Goal: Task Accomplishment & Management: Complete application form

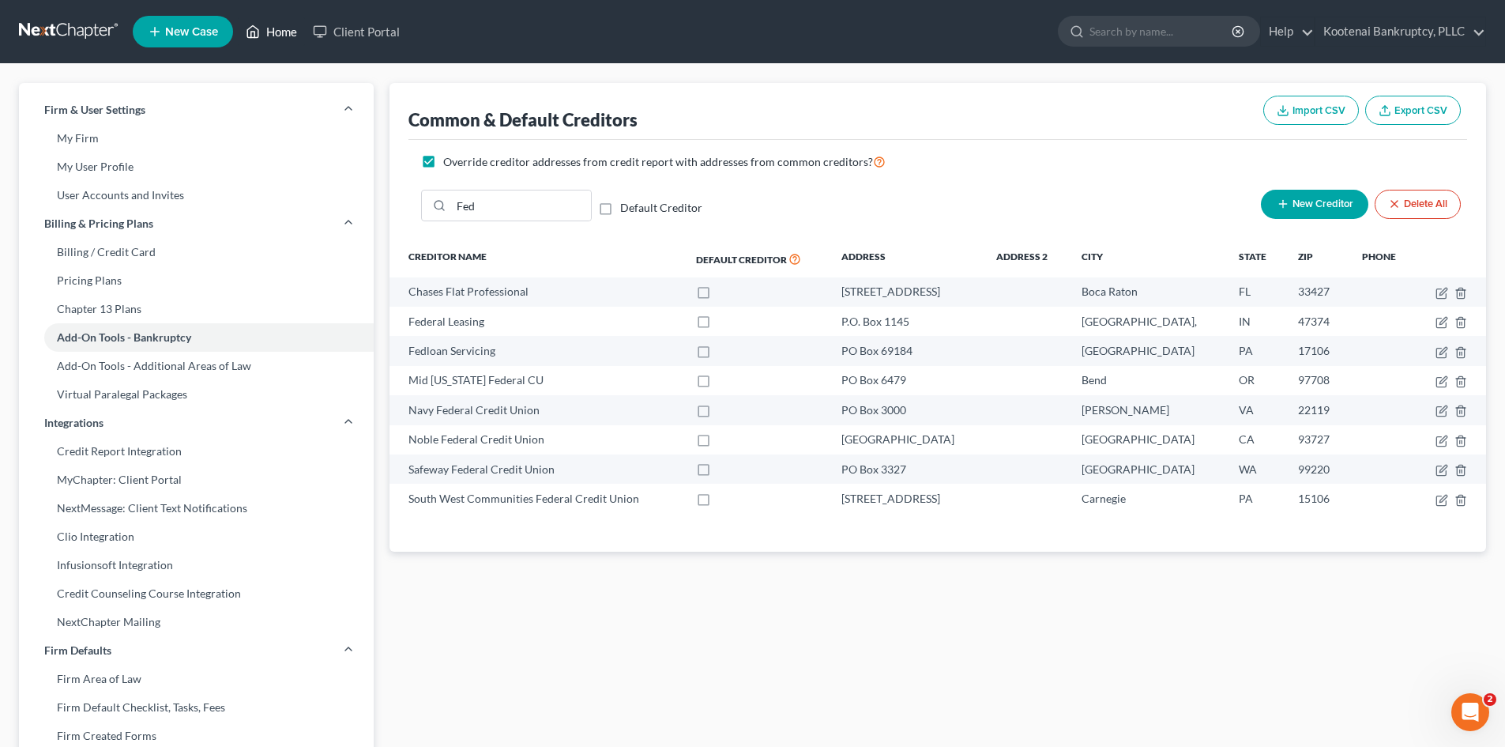
click at [273, 32] on link "Home" at bounding box center [271, 31] width 67 height 28
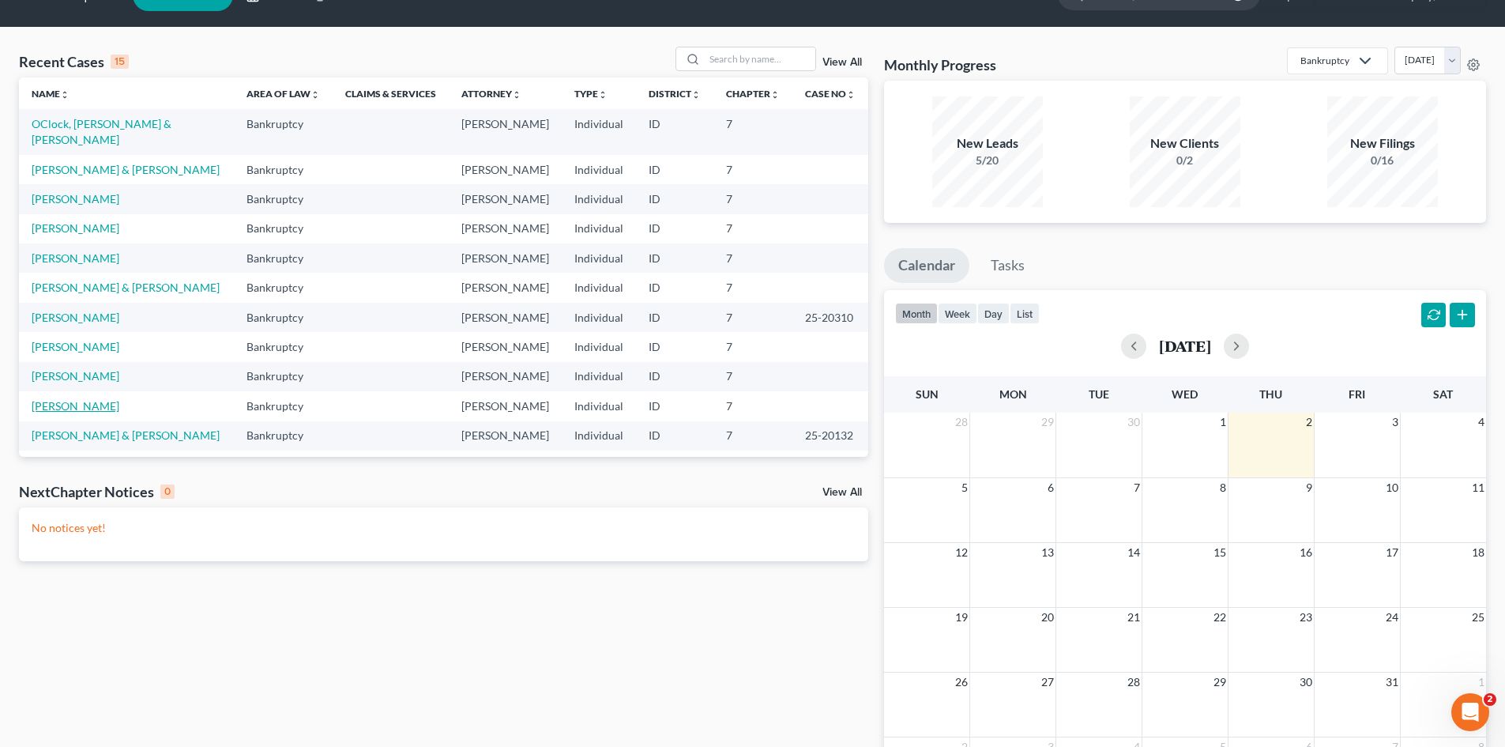
scroll to position [8, 0]
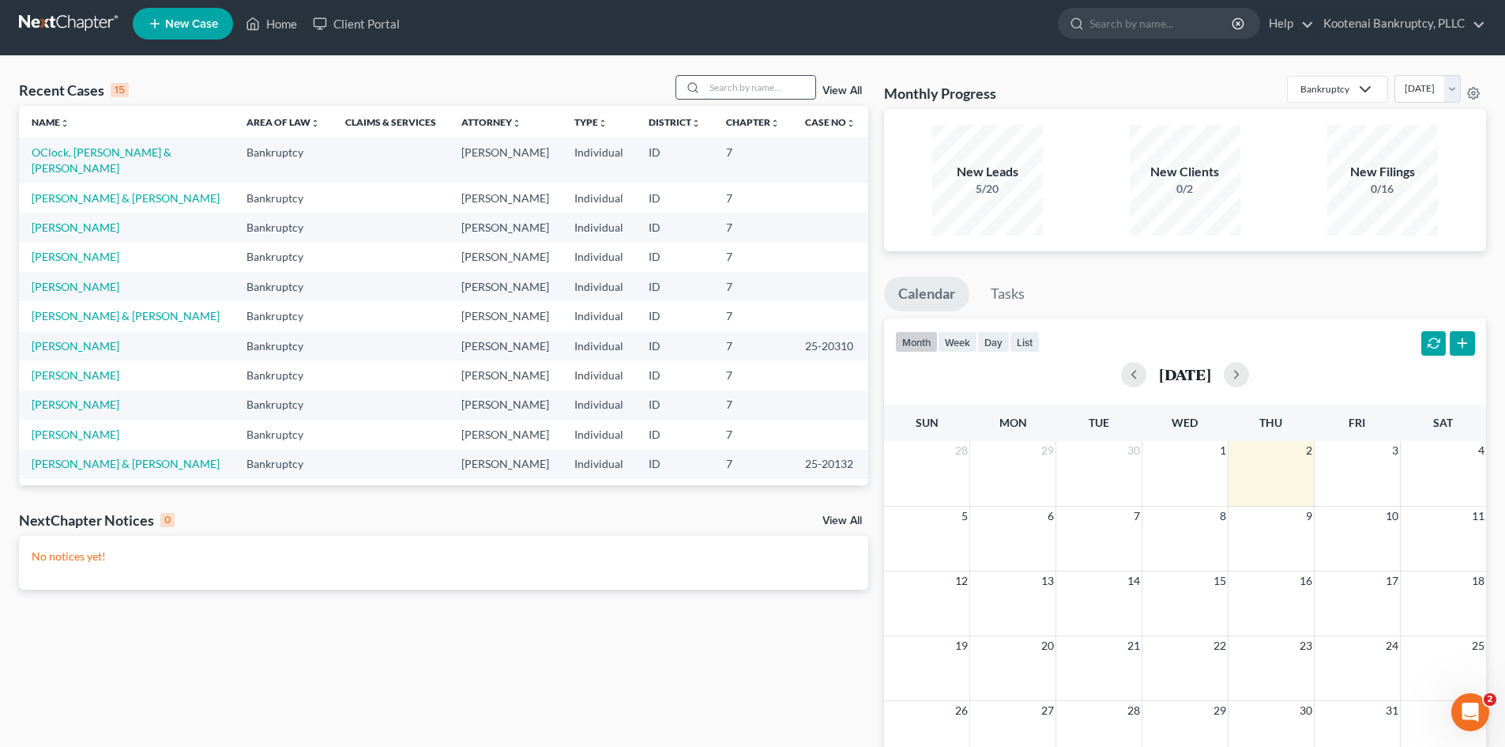
click at [730, 87] on input "search" at bounding box center [760, 87] width 111 height 23
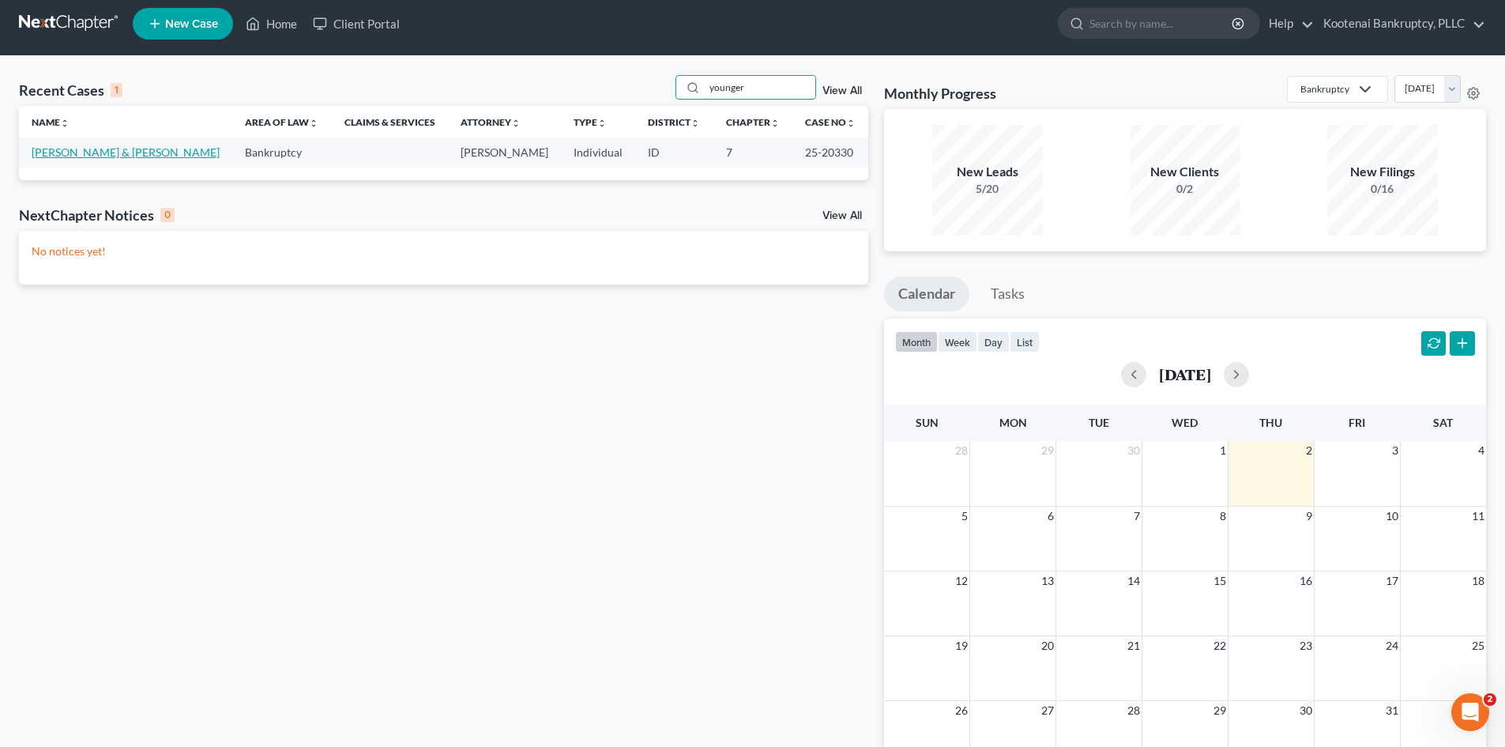
type input "younger"
click at [101, 155] on link "[PERSON_NAME] & [PERSON_NAME]" at bounding box center [126, 151] width 188 height 13
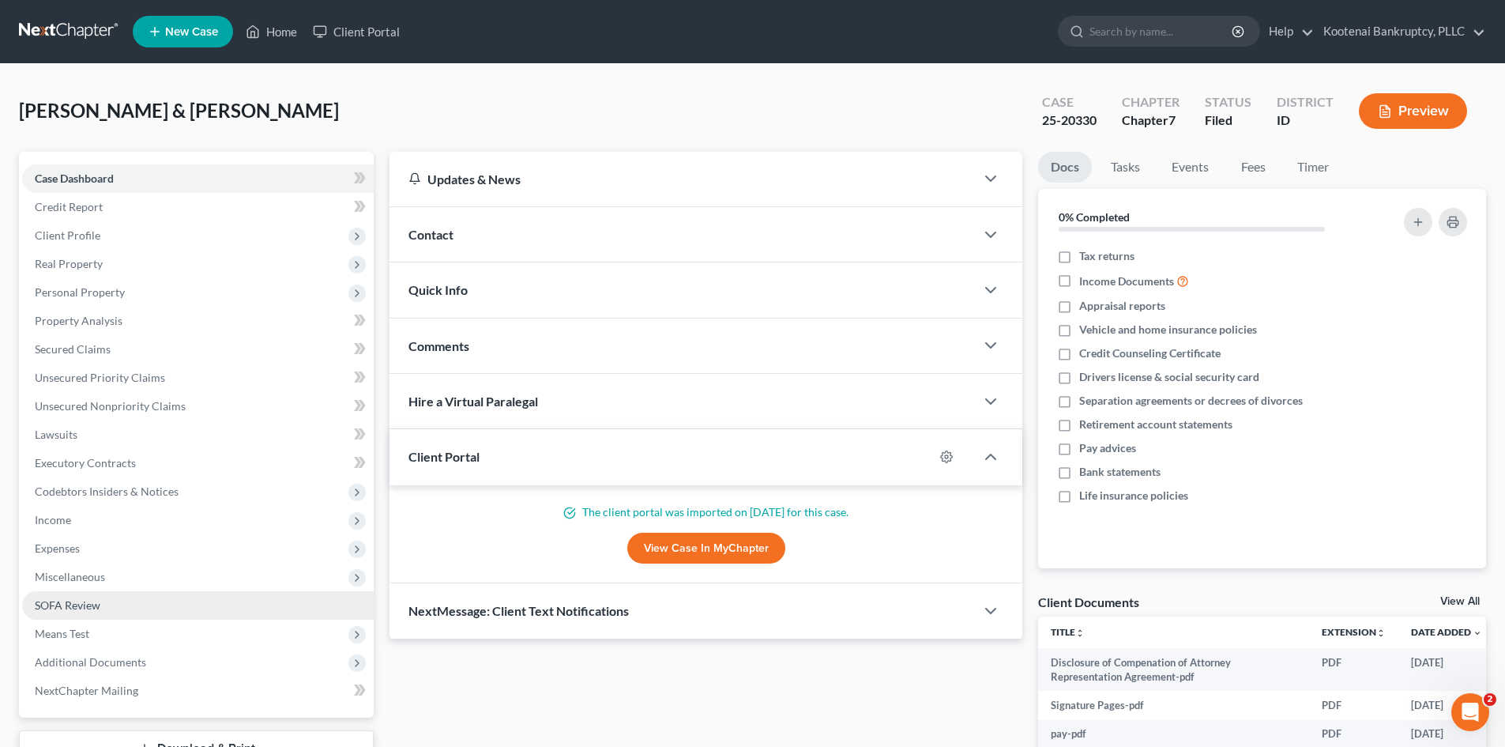
click at [55, 601] on span "SOFA Review" at bounding box center [68, 604] width 66 height 13
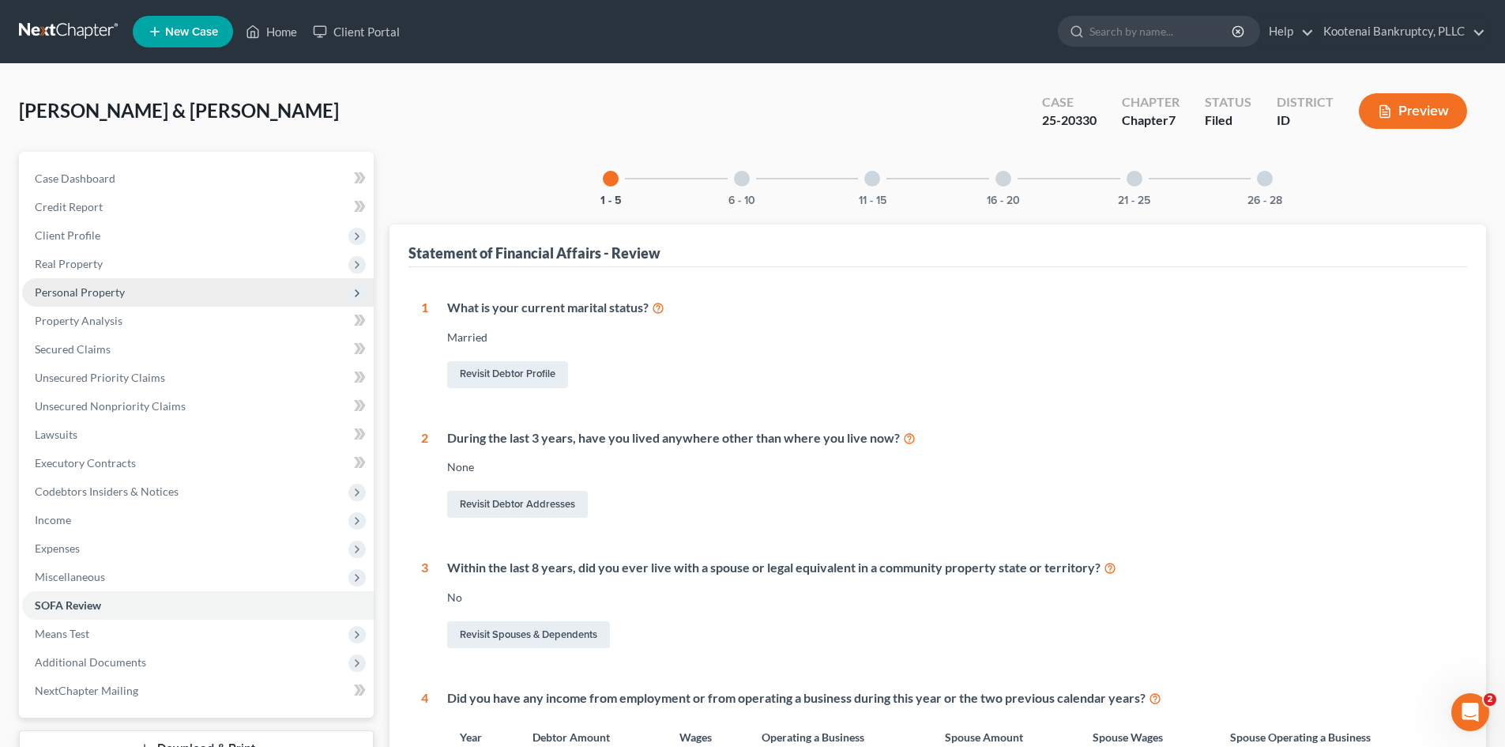
drag, startPoint x: 39, startPoint y: 285, endPoint x: 51, endPoint y: 304, distance: 22.4
click at [40, 285] on span "Personal Property" at bounding box center [80, 291] width 90 height 13
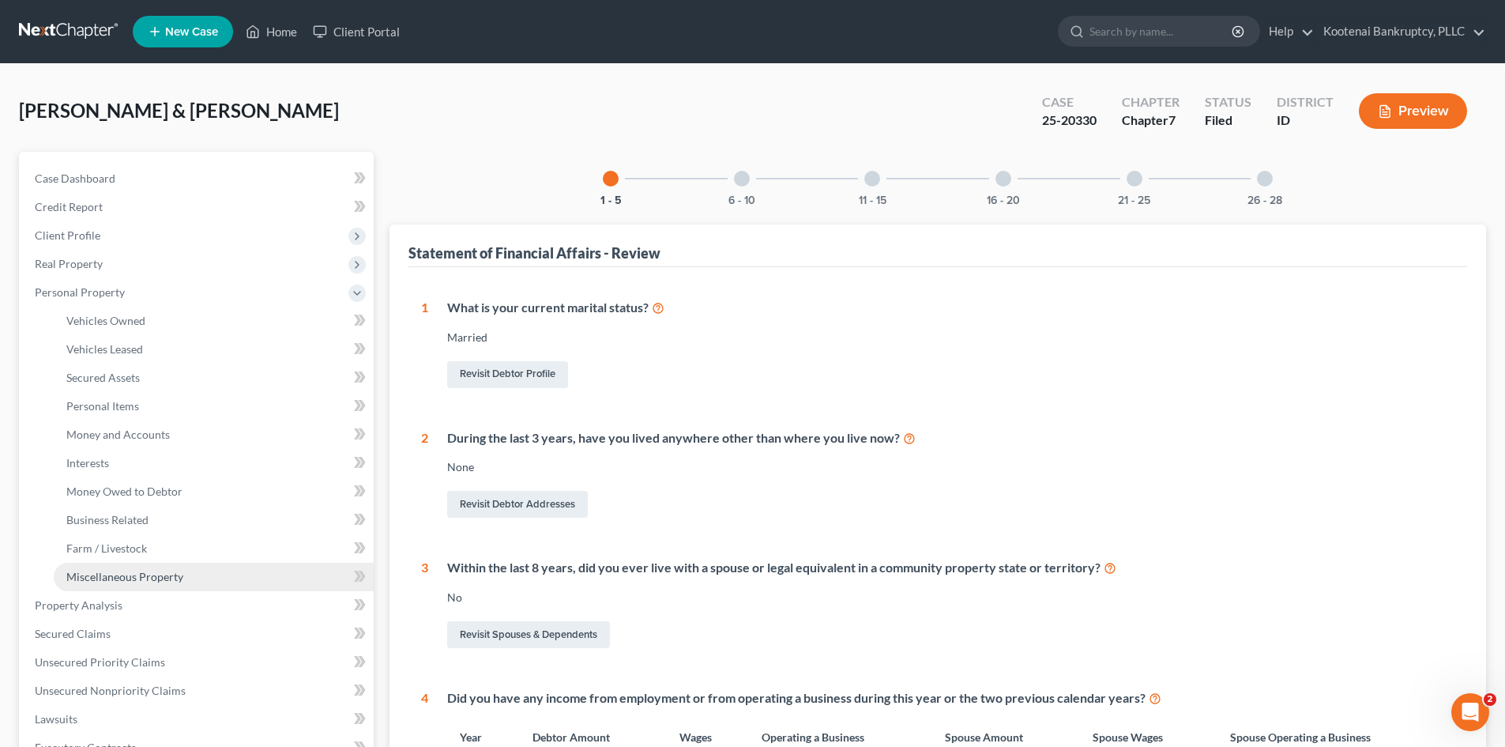
click at [103, 584] on link "Miscellaneous Property" at bounding box center [214, 576] width 320 height 28
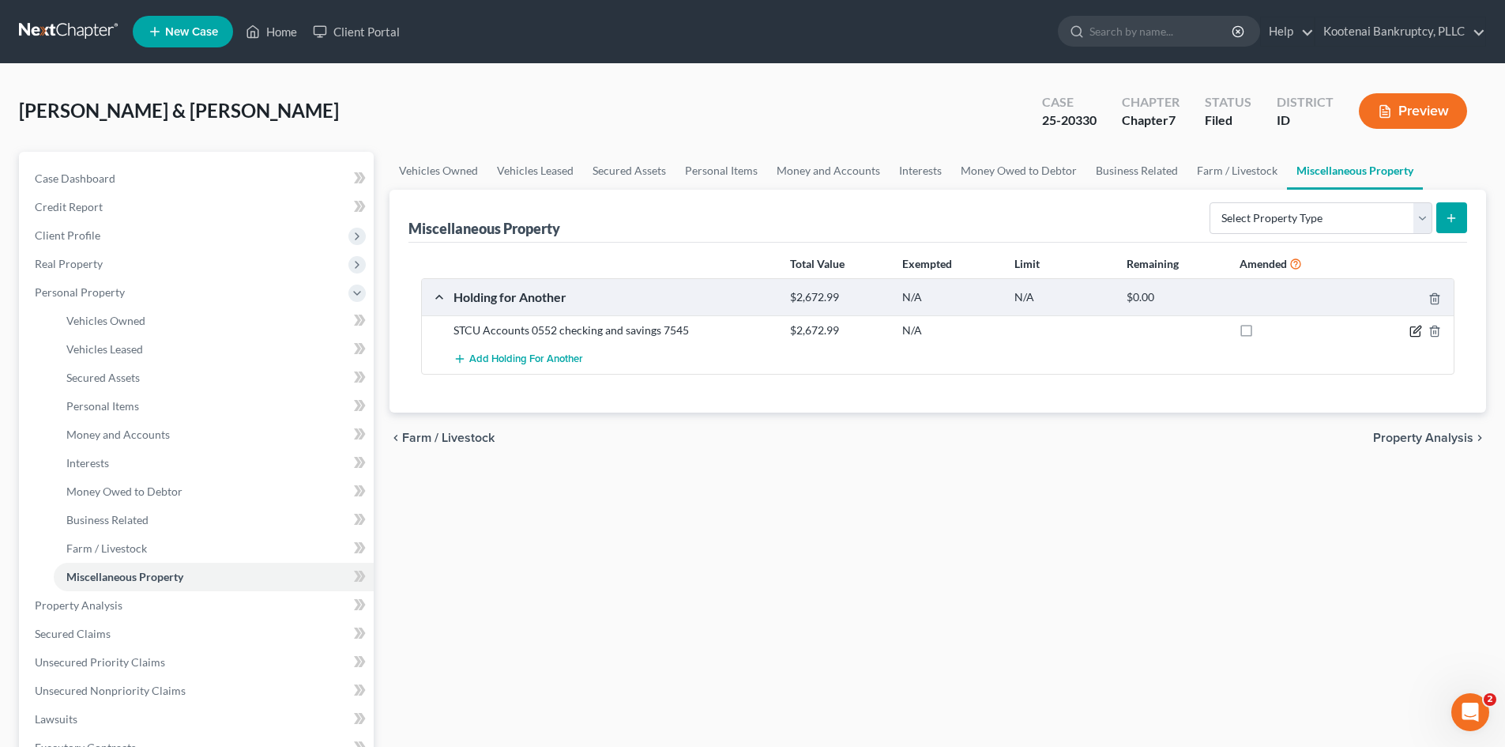
click at [1416, 328] on icon "button" at bounding box center [1415, 331] width 13 height 13
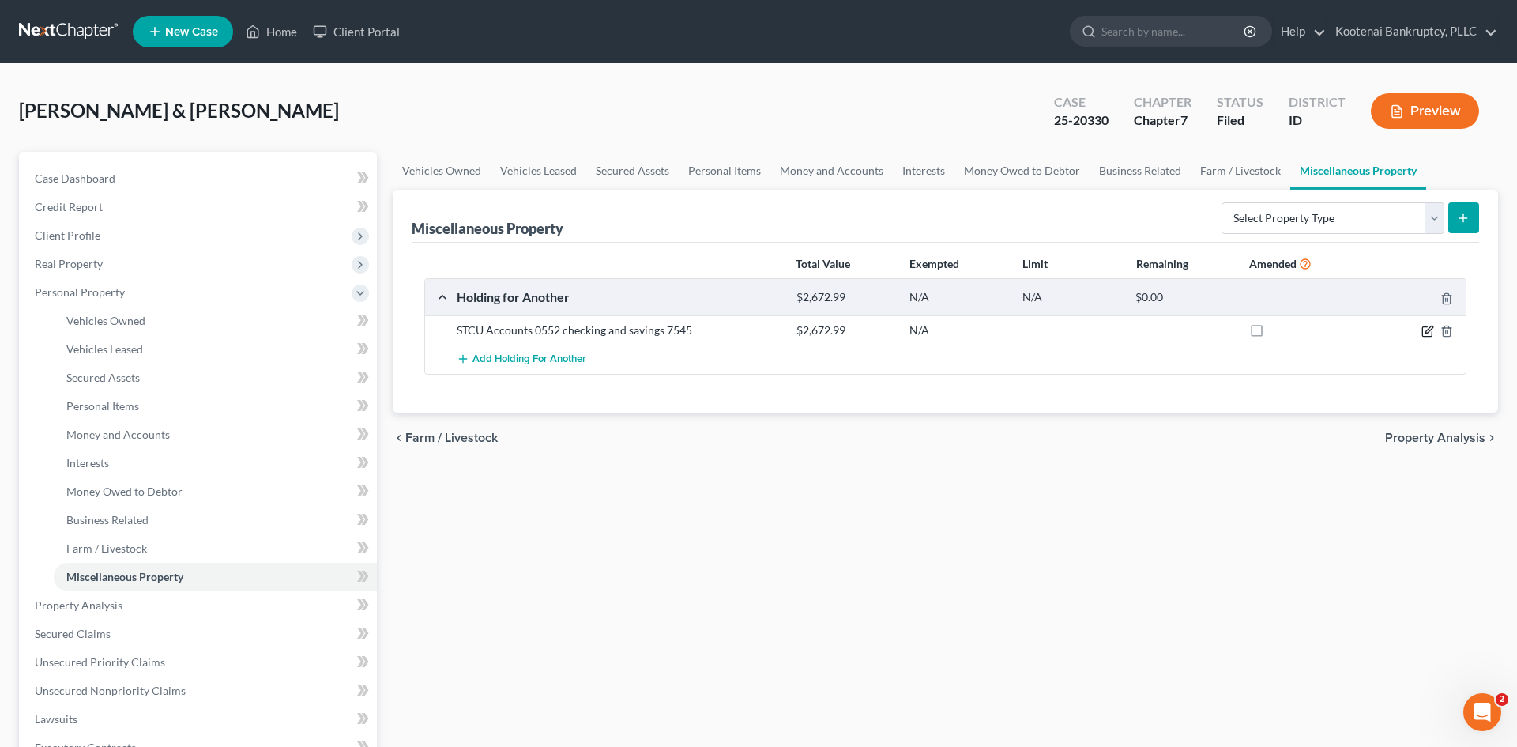
select select "13"
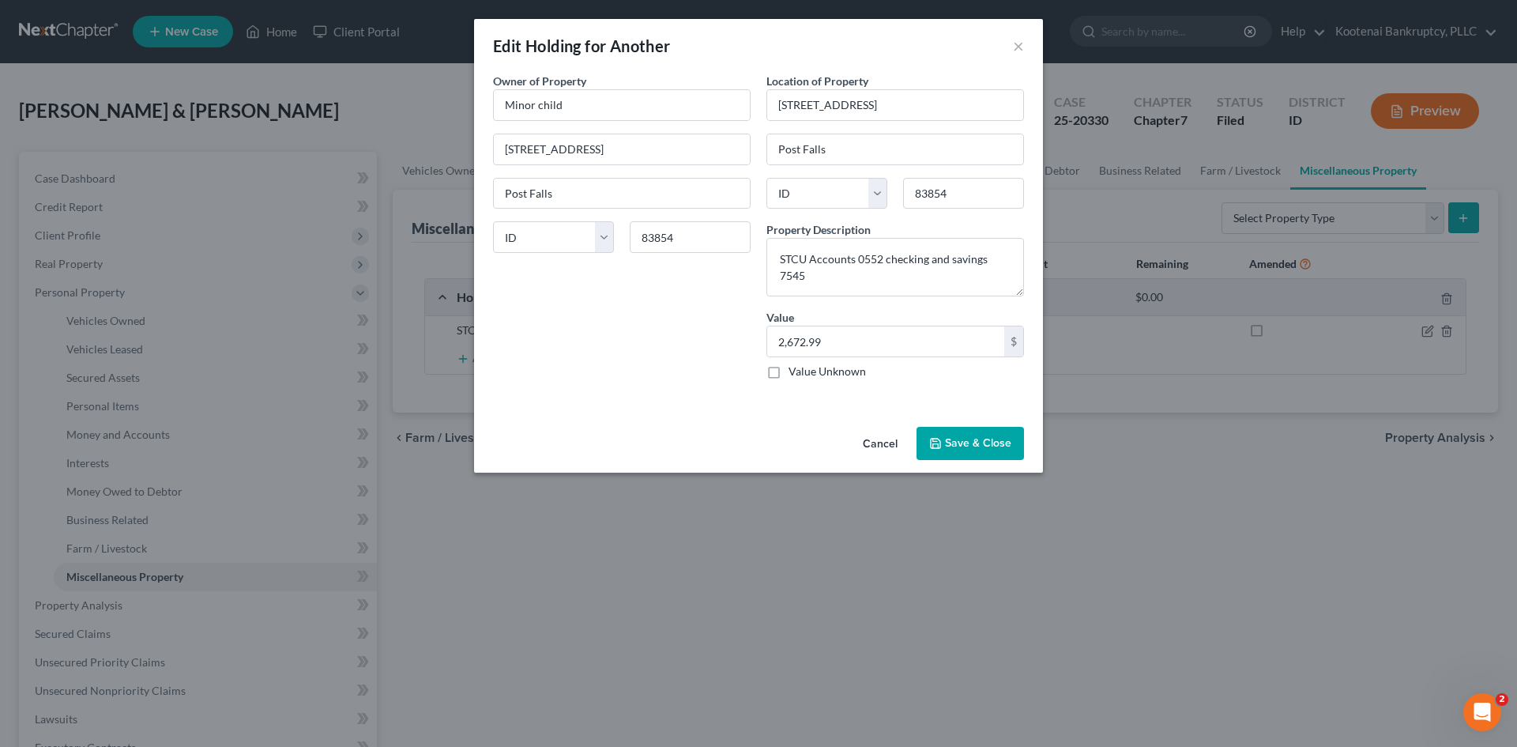
click at [956, 431] on button "Save & Close" at bounding box center [969, 443] width 107 height 33
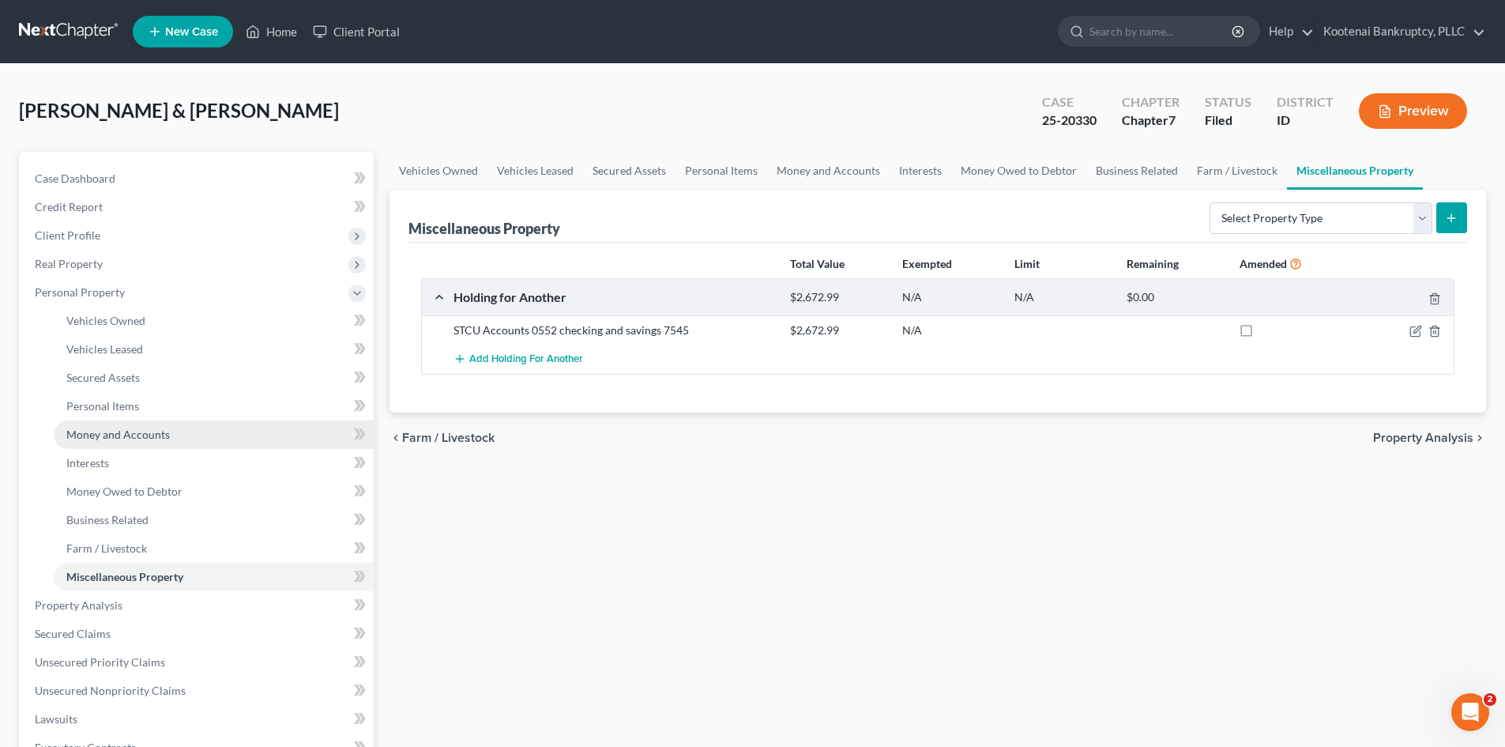
click at [142, 434] on span "Money and Accounts" at bounding box center [117, 433] width 103 height 13
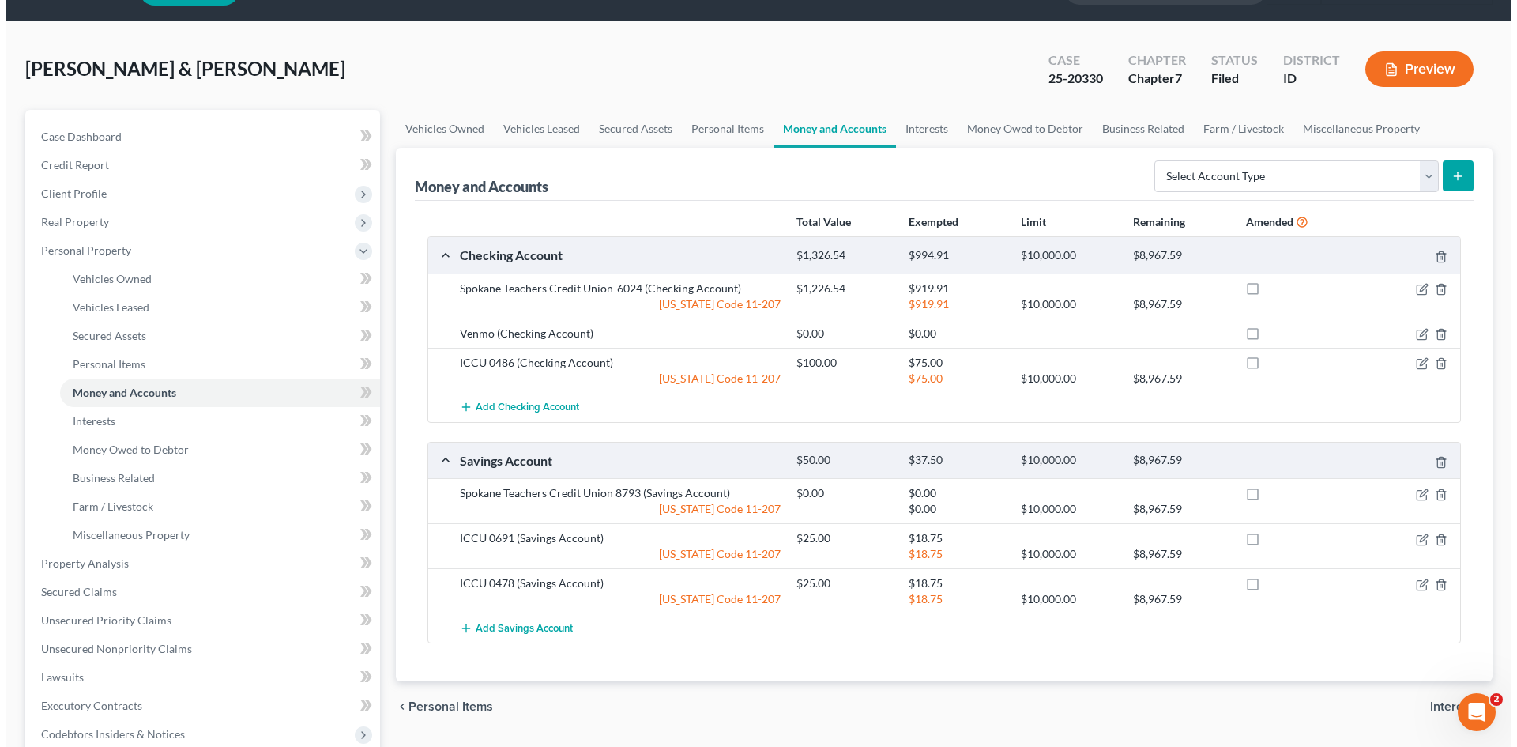
scroll to position [79, 0]
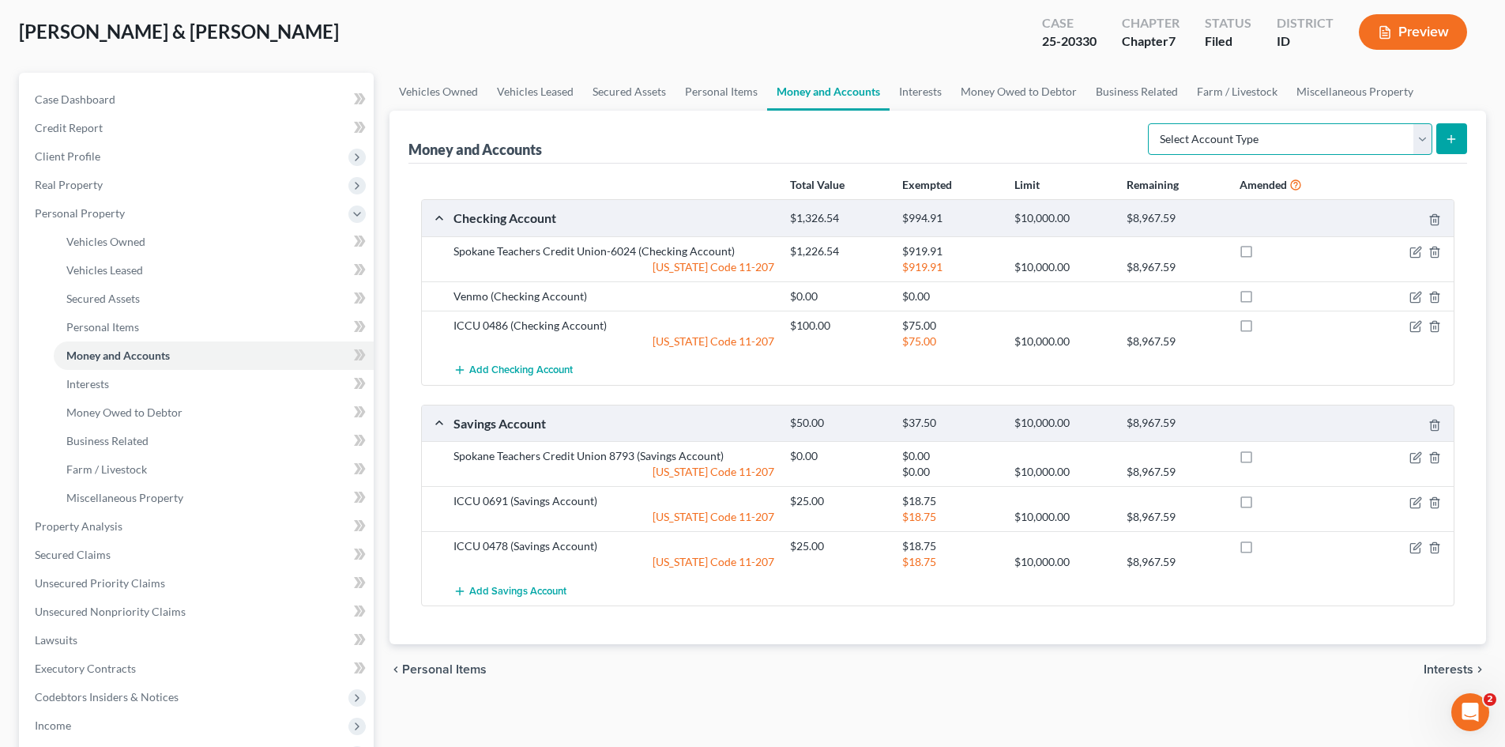
click at [1426, 141] on select "Select Account Type Brokerage Cash on Hand Certificates of Deposit Checking Acc…" at bounding box center [1290, 139] width 284 height 32
select select "money_market"
click at [1151, 123] on select "Select Account Type Brokerage Cash on Hand Certificates of Deposit Checking Acc…" at bounding box center [1290, 139] width 284 height 32
click at [1462, 136] on button "submit" at bounding box center [1451, 138] width 31 height 31
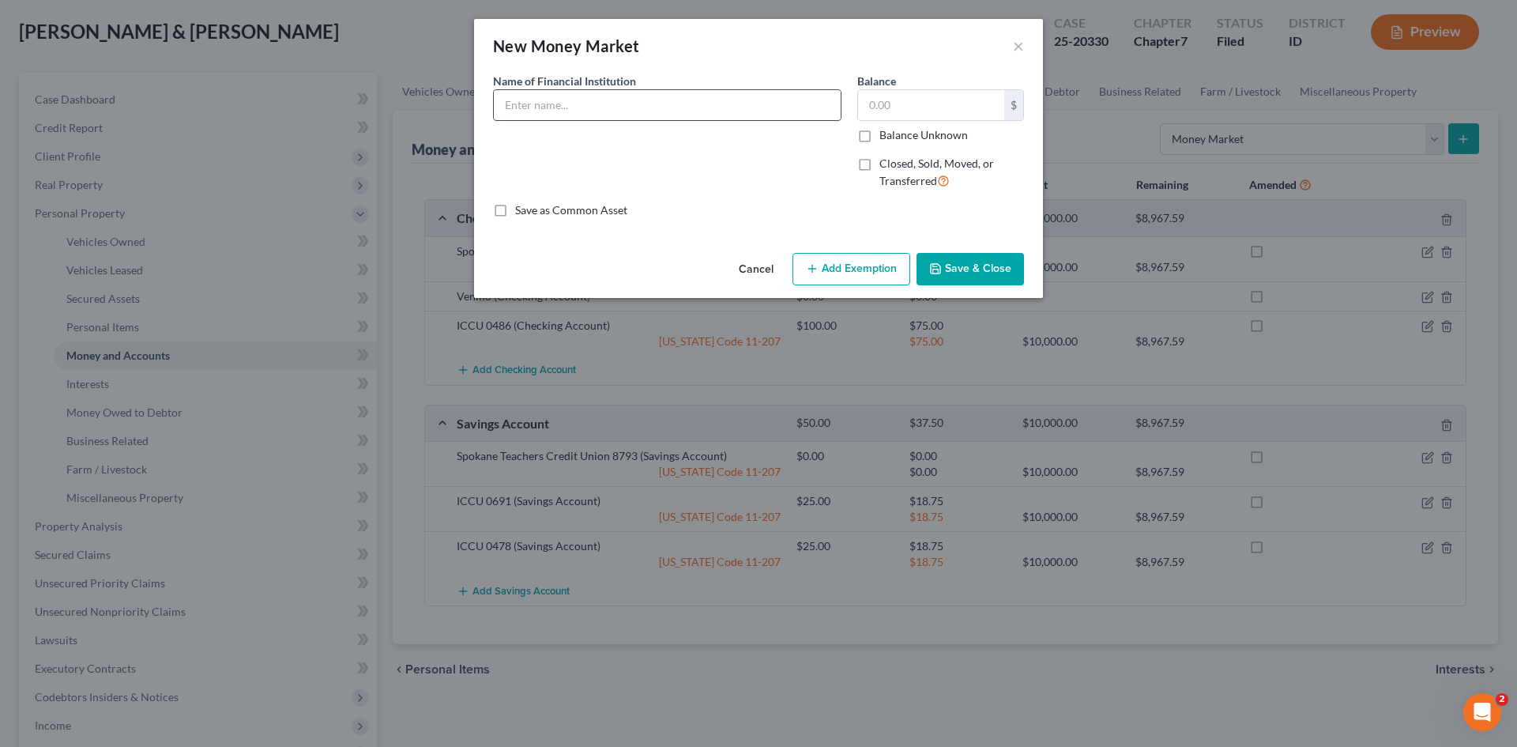
click at [511, 112] on input "text" at bounding box center [667, 105] width 347 height 30
type input "STCU 0312"
click at [884, 103] on input "text" at bounding box center [931, 105] width 146 height 30
type input "0"
click at [849, 274] on button "Add Exemption" at bounding box center [851, 269] width 118 height 33
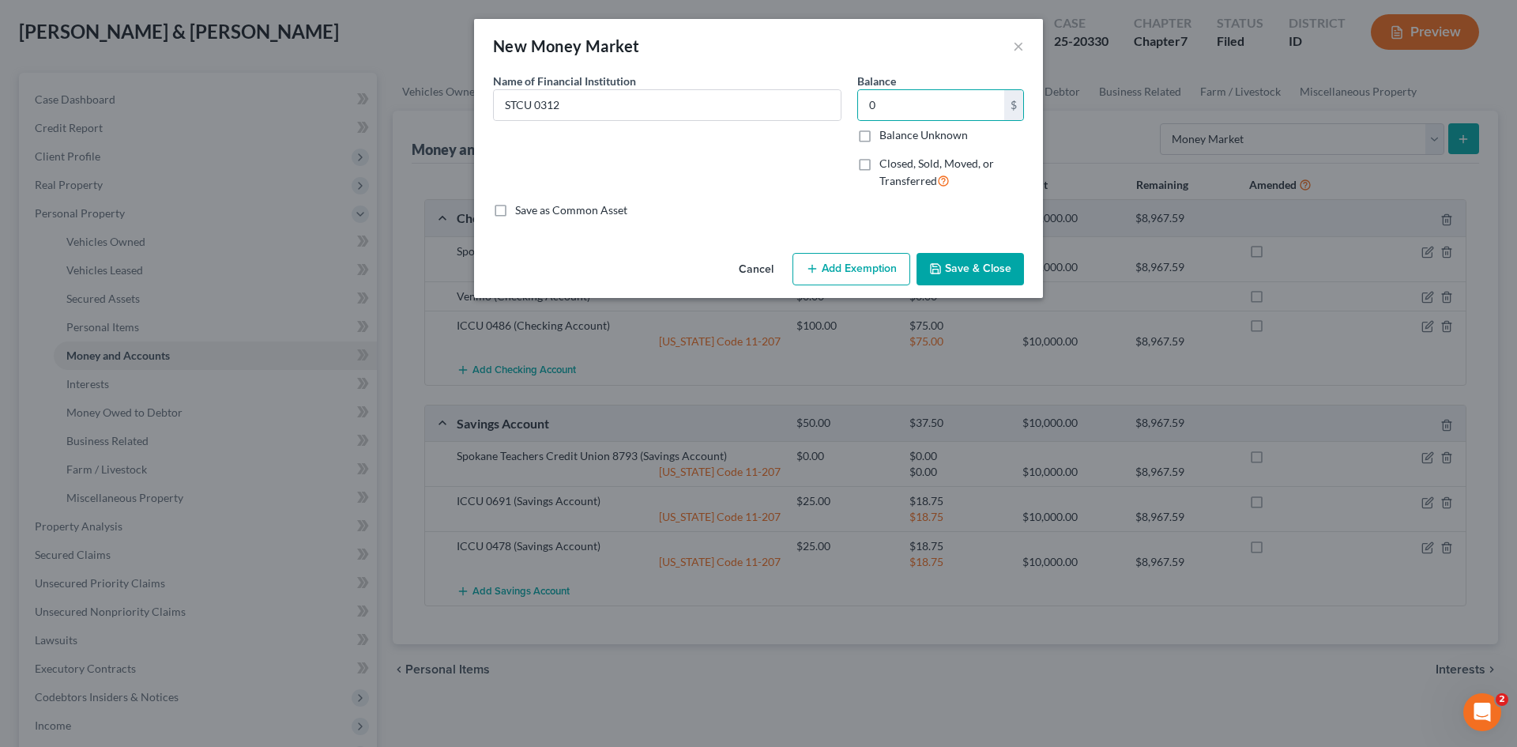
select select "2"
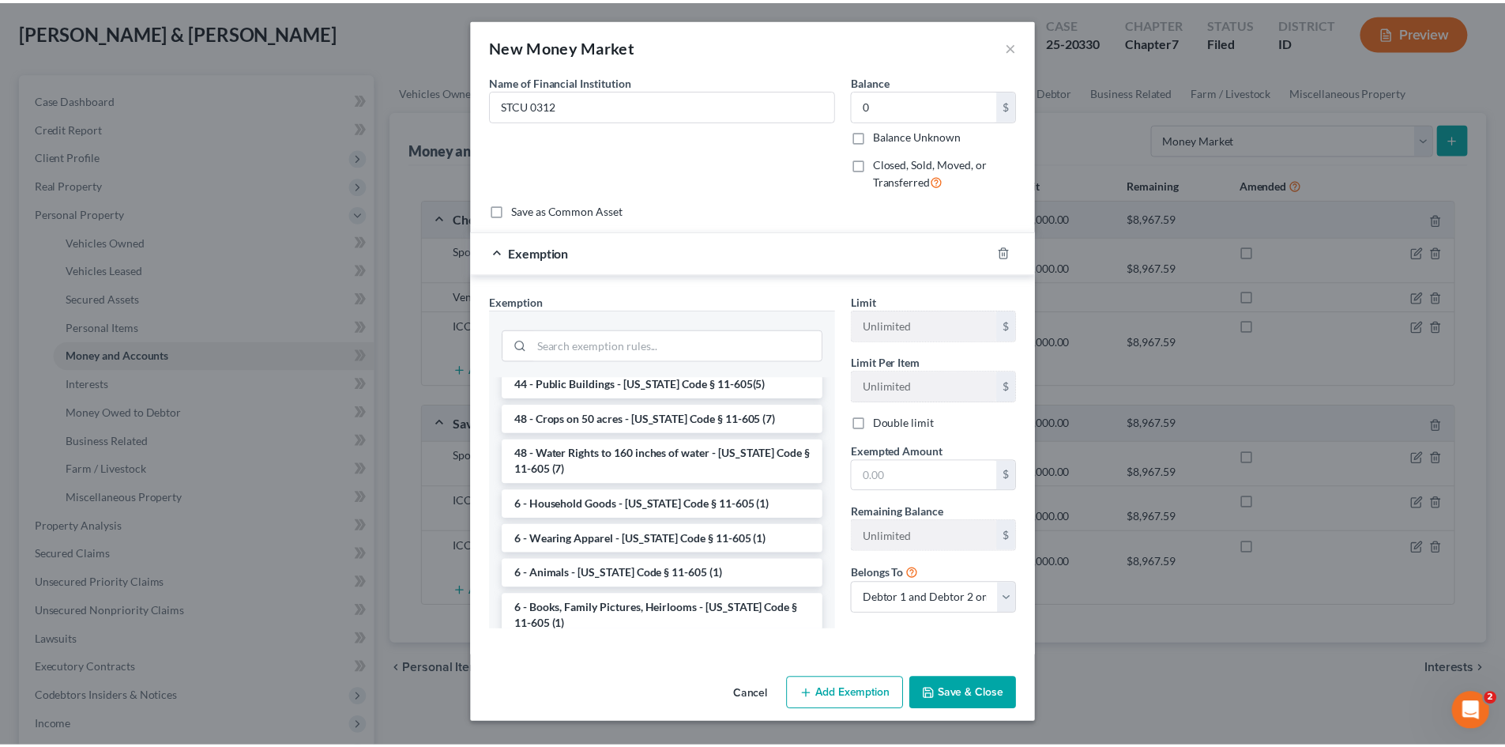
scroll to position [2045, 0]
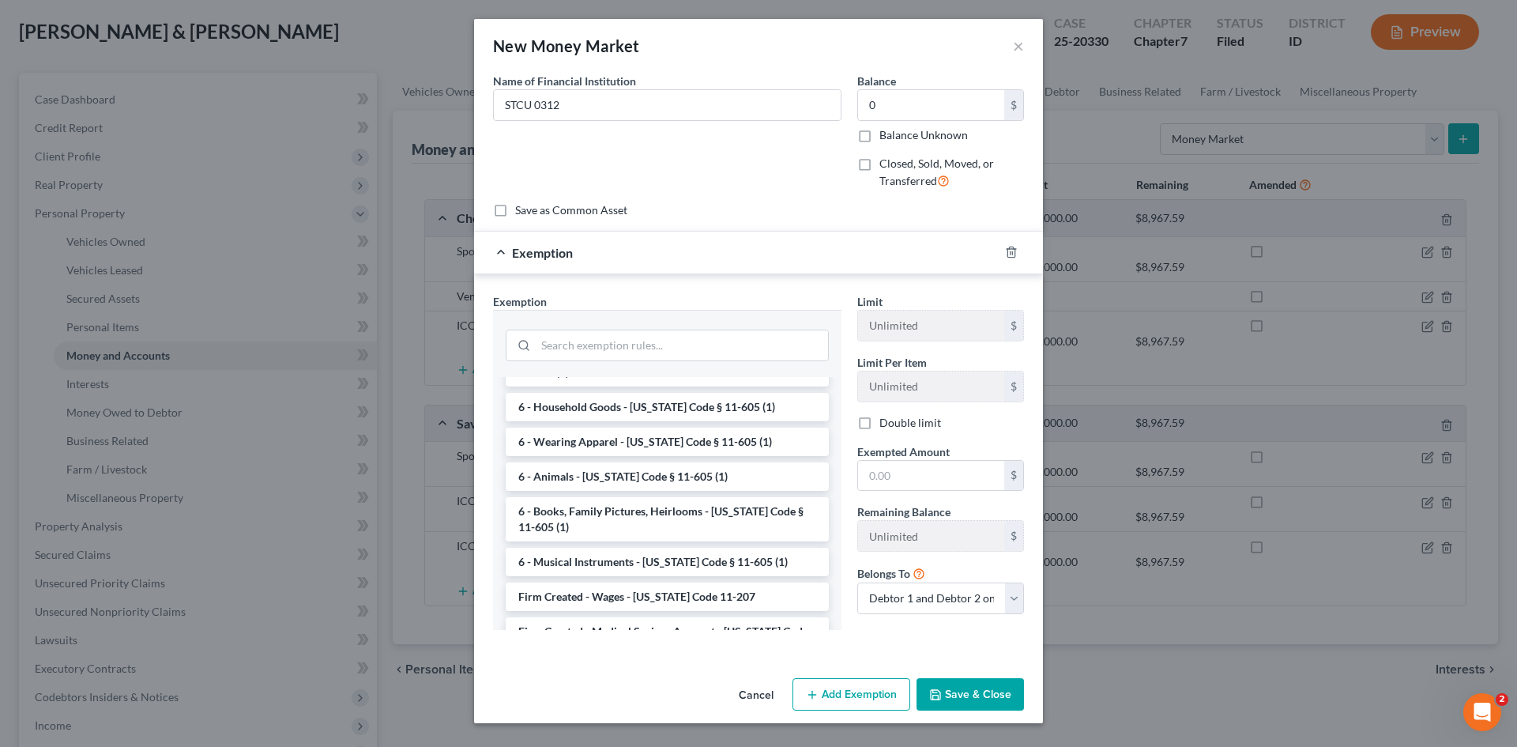
drag, startPoint x: 581, startPoint y: 519, endPoint x: 796, endPoint y: 526, distance: 215.0
click at [588, 582] on li "Firm Created - Wages - [US_STATE] Code 11-207" at bounding box center [667, 596] width 323 height 28
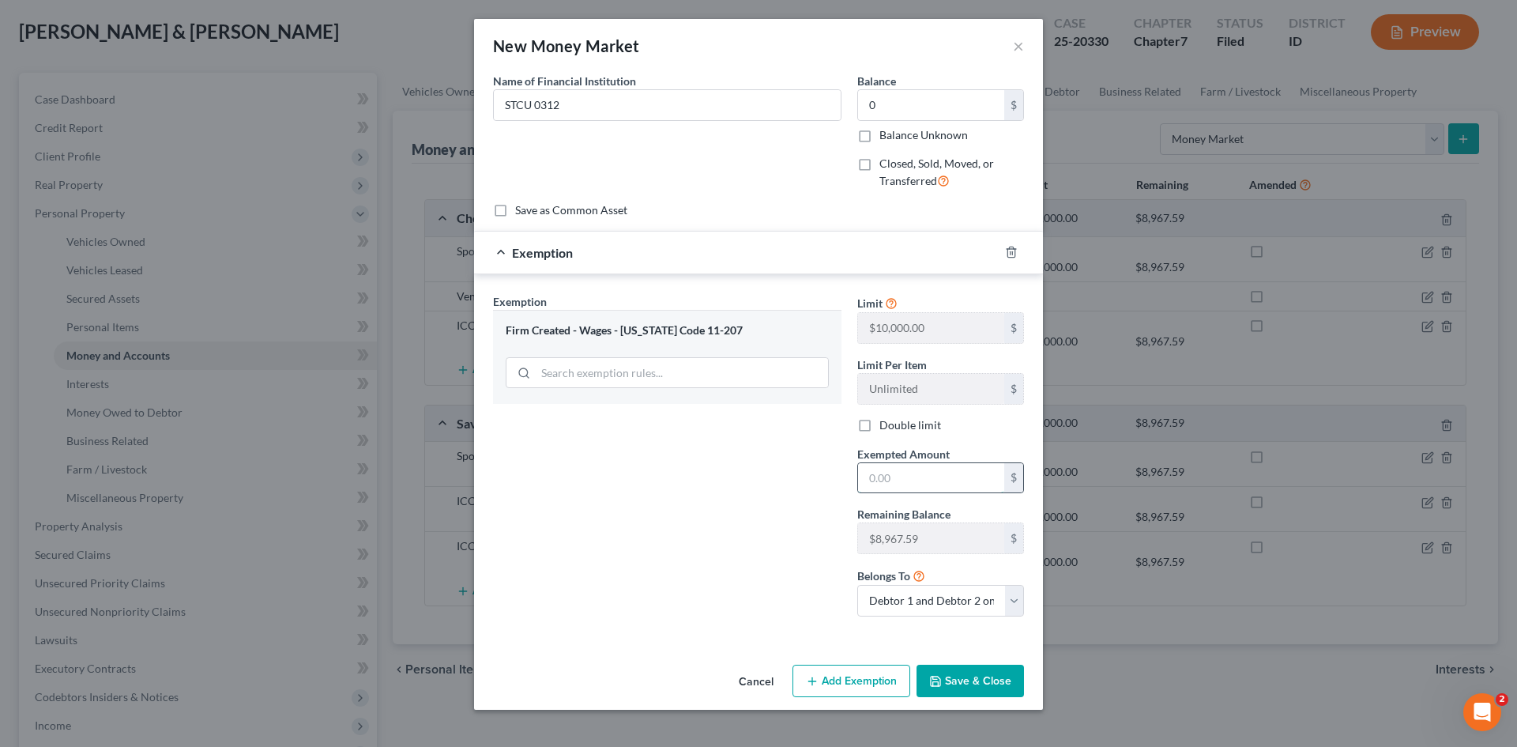
click at [882, 477] on input "text" at bounding box center [931, 478] width 146 height 30
type input "0"
click at [980, 688] on button "Save & Close" at bounding box center [969, 680] width 107 height 33
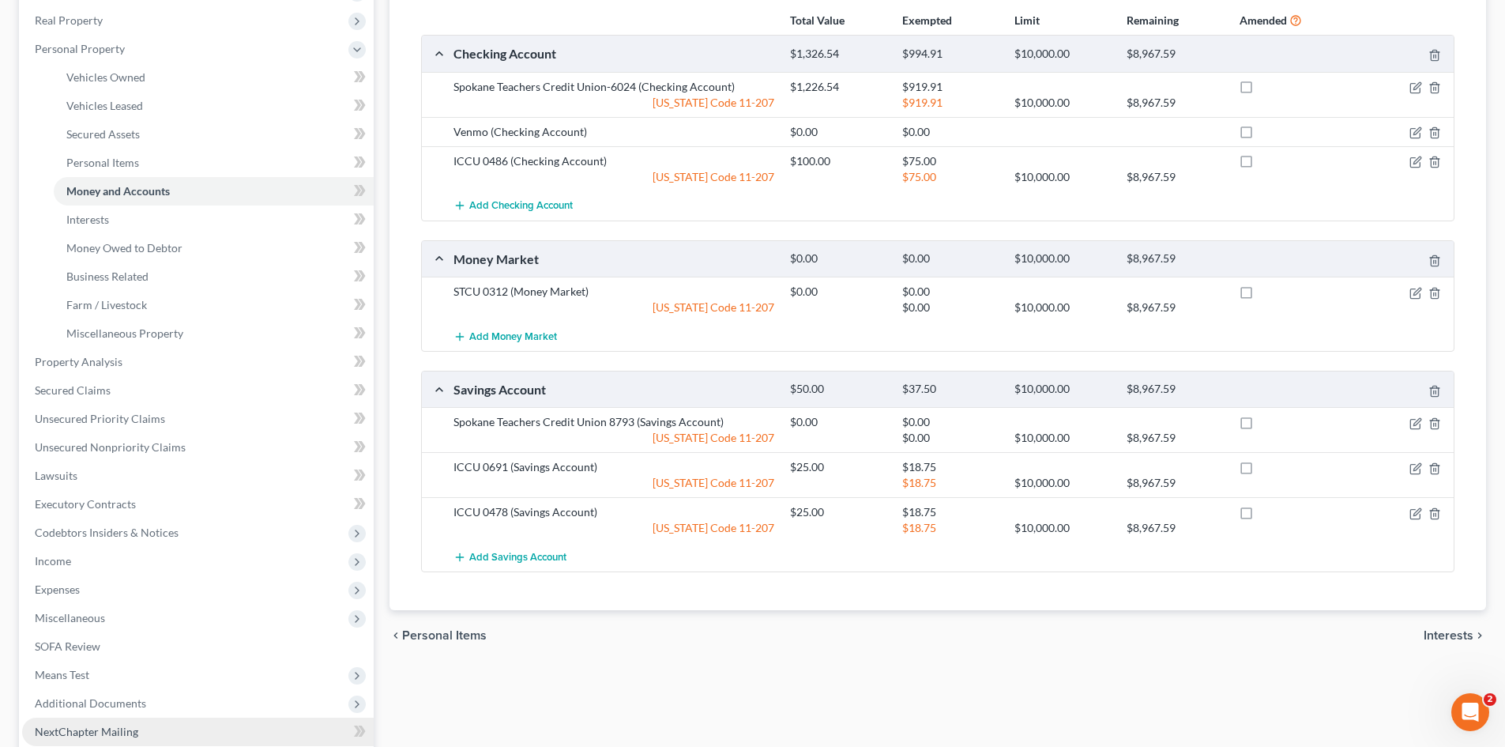
scroll to position [406, 0]
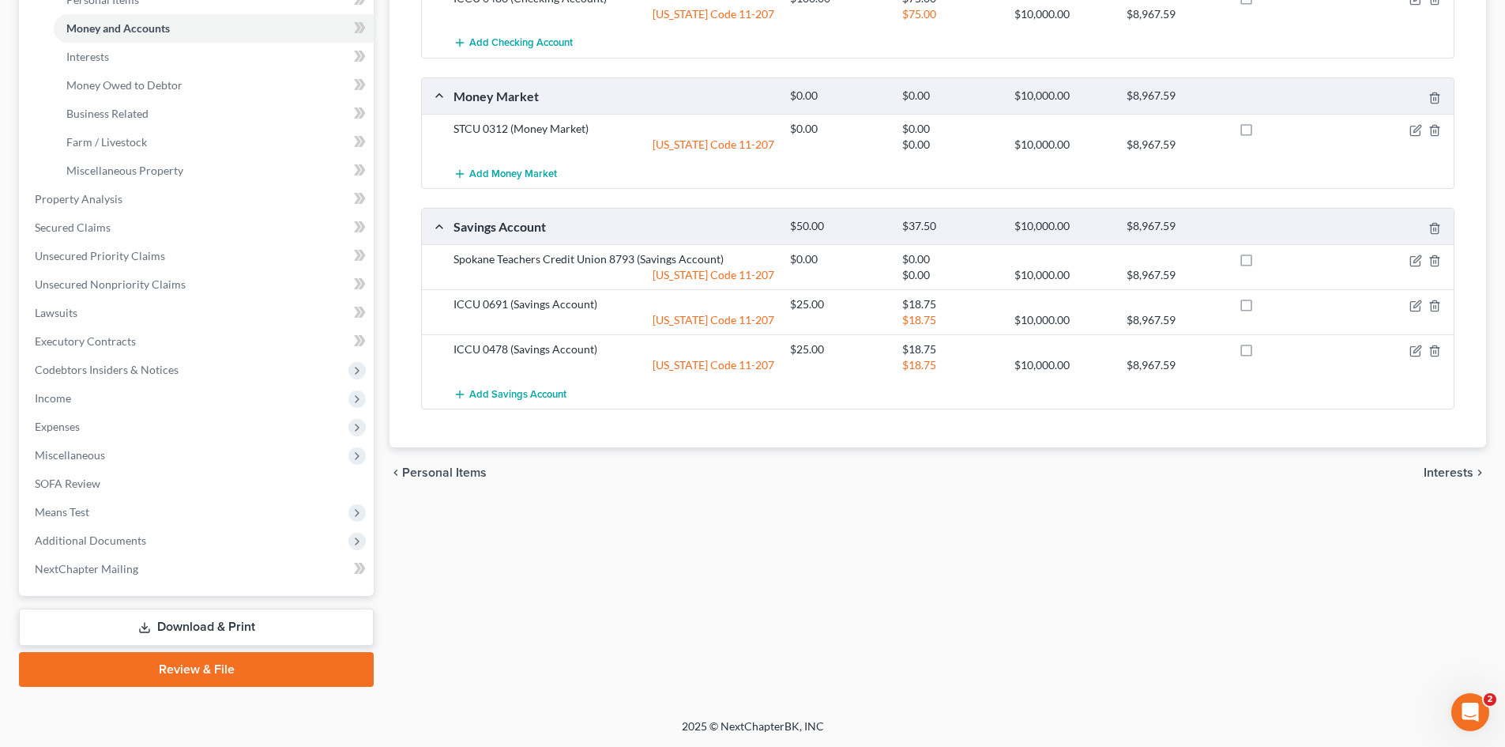
click at [178, 626] on link "Download & Print" at bounding box center [196, 626] width 355 height 37
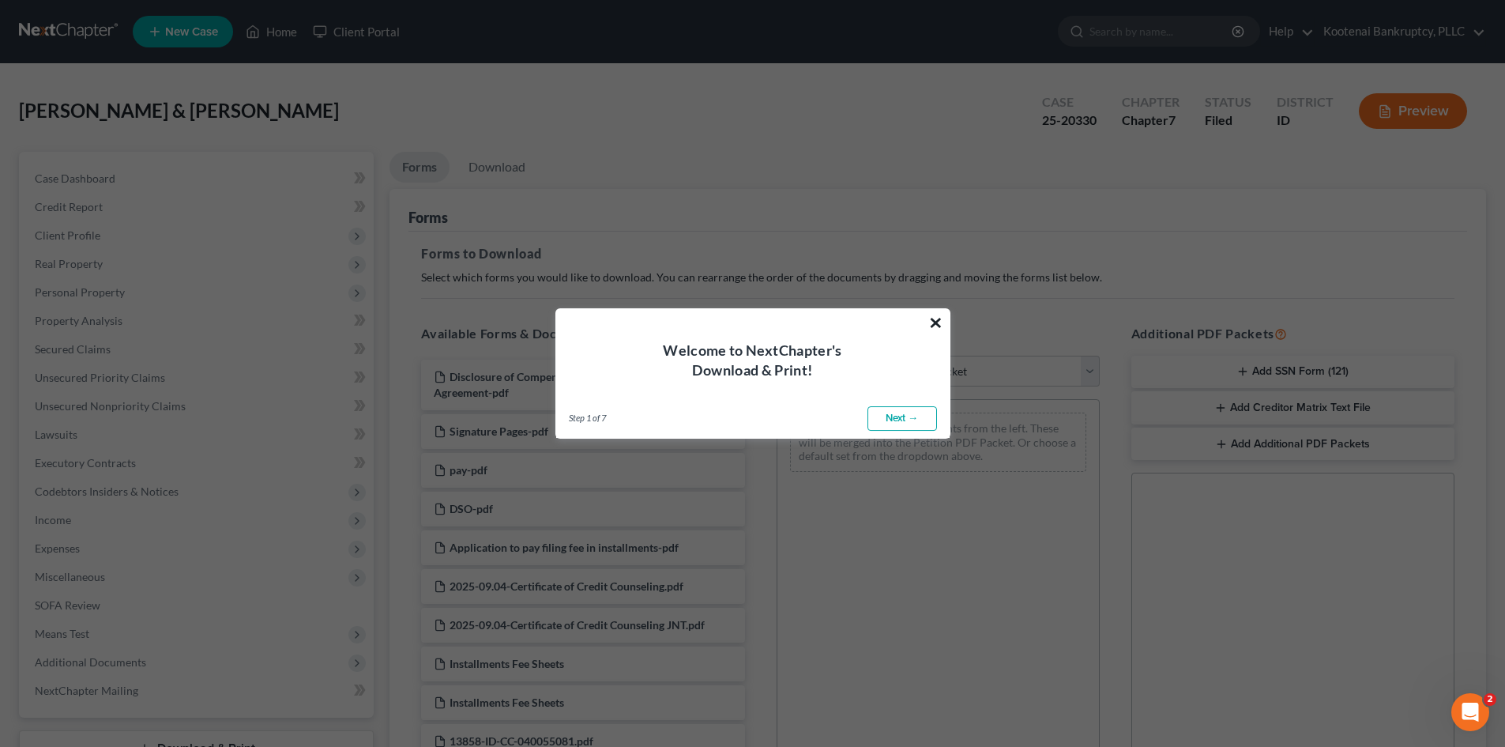
click at [933, 317] on button "×" at bounding box center [935, 322] width 15 height 25
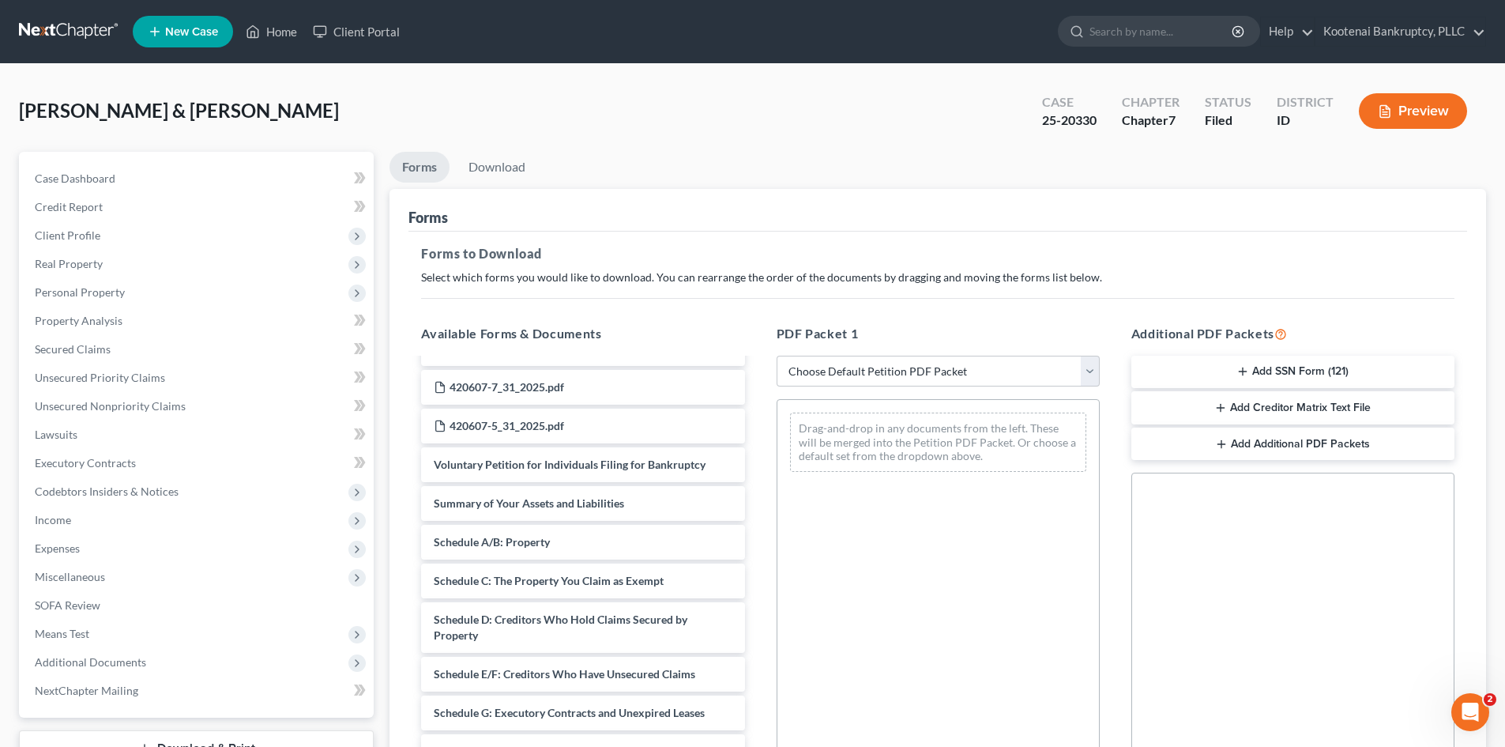
scroll to position [1501, 0]
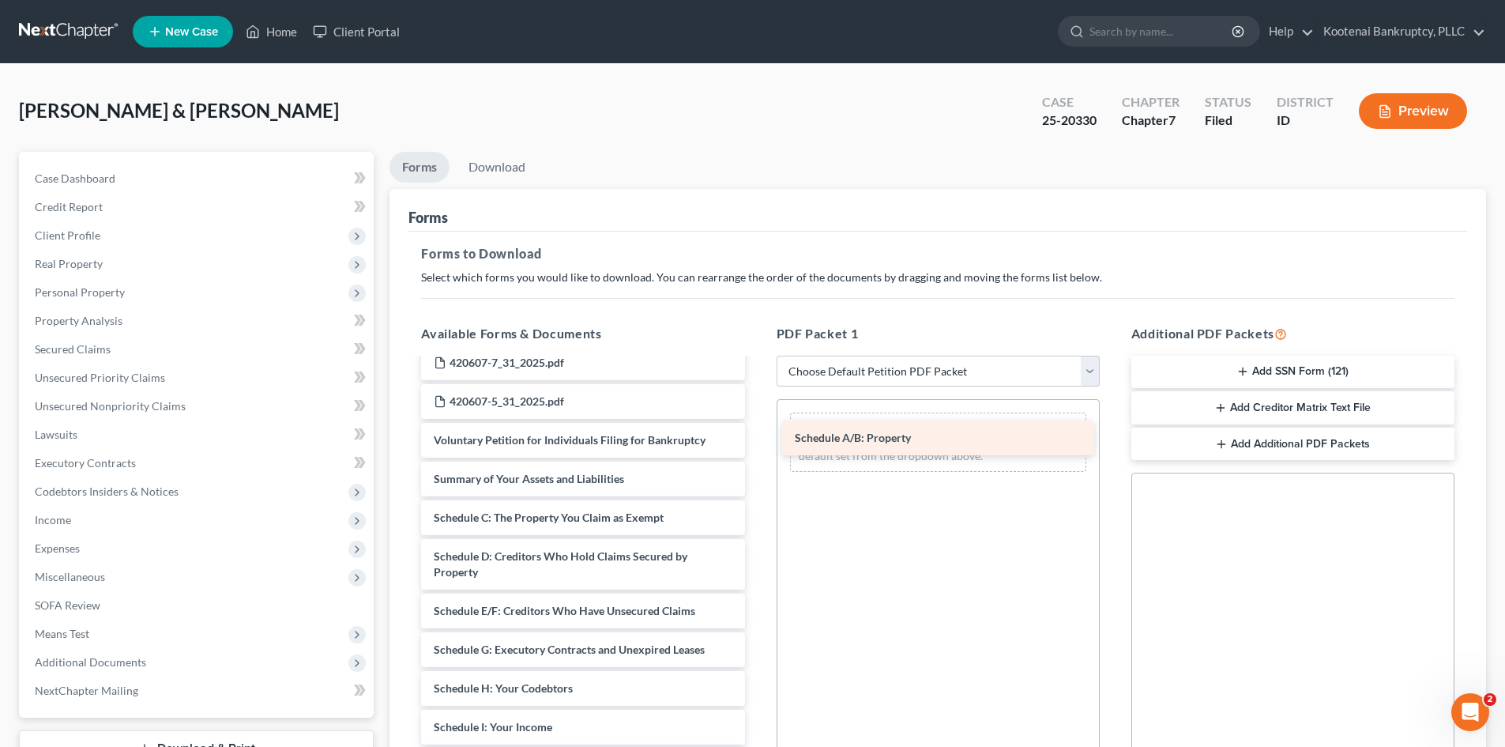
drag, startPoint x: 488, startPoint y: 518, endPoint x: 849, endPoint y: 438, distance: 369.7
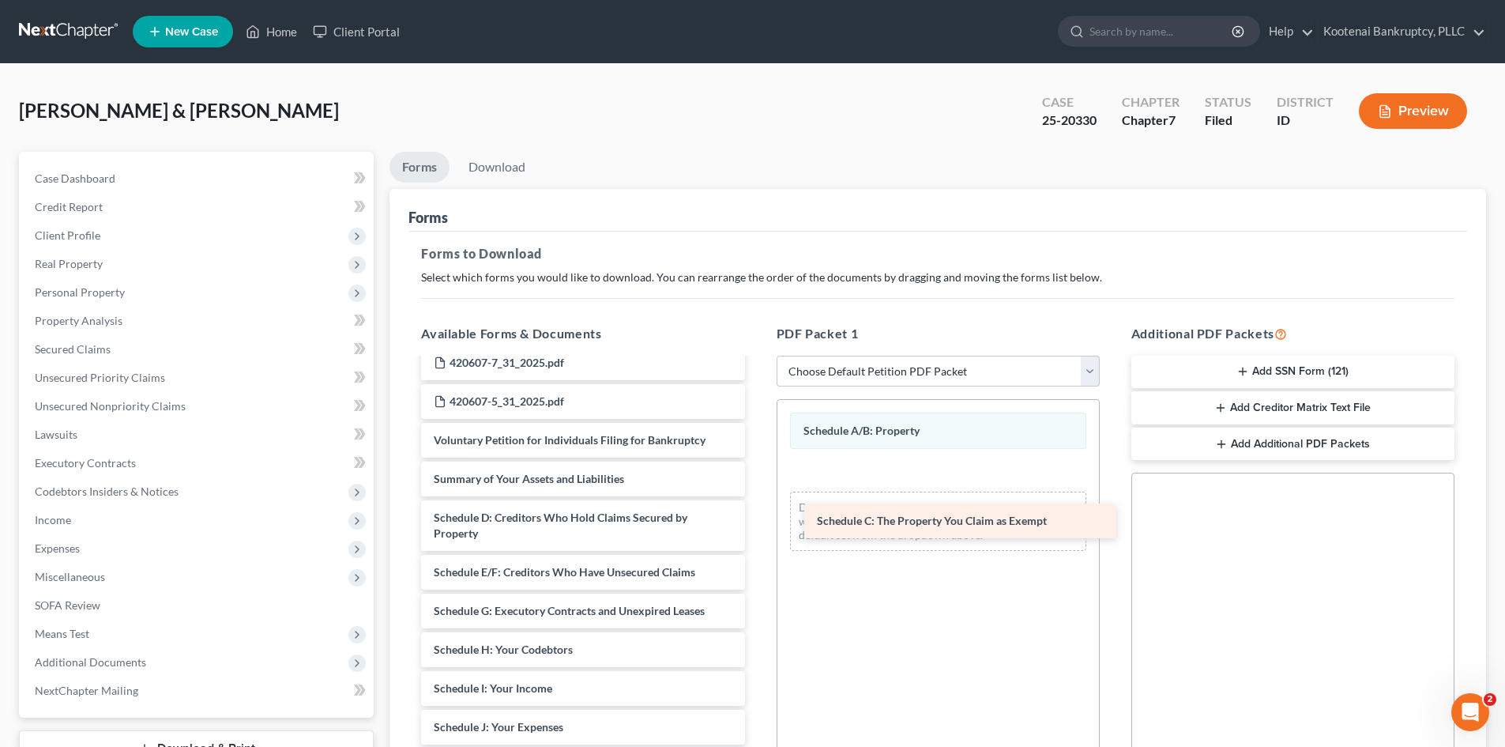
drag, startPoint x: 506, startPoint y: 520, endPoint x: 889, endPoint y: 522, distance: 383.2
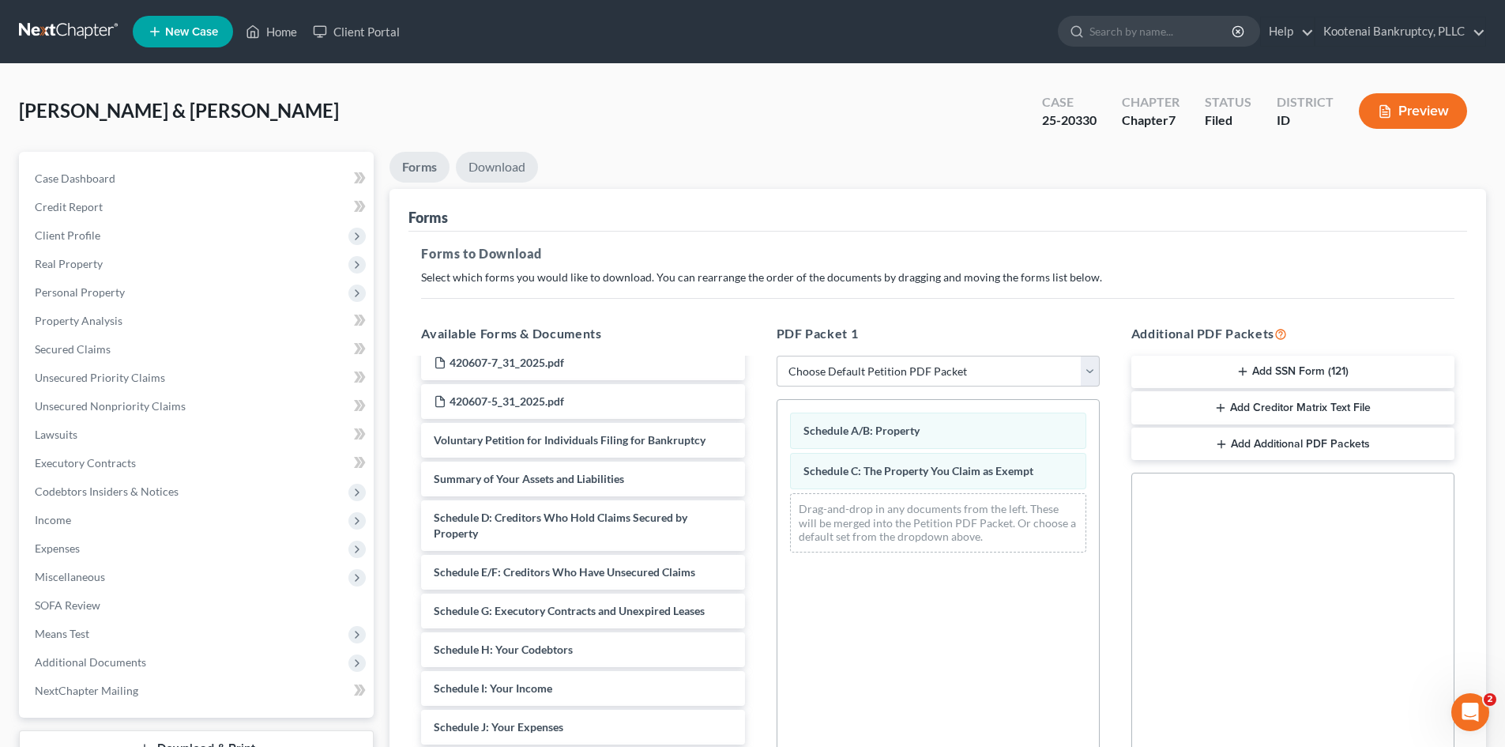
click at [478, 171] on link "Download" at bounding box center [497, 167] width 82 height 31
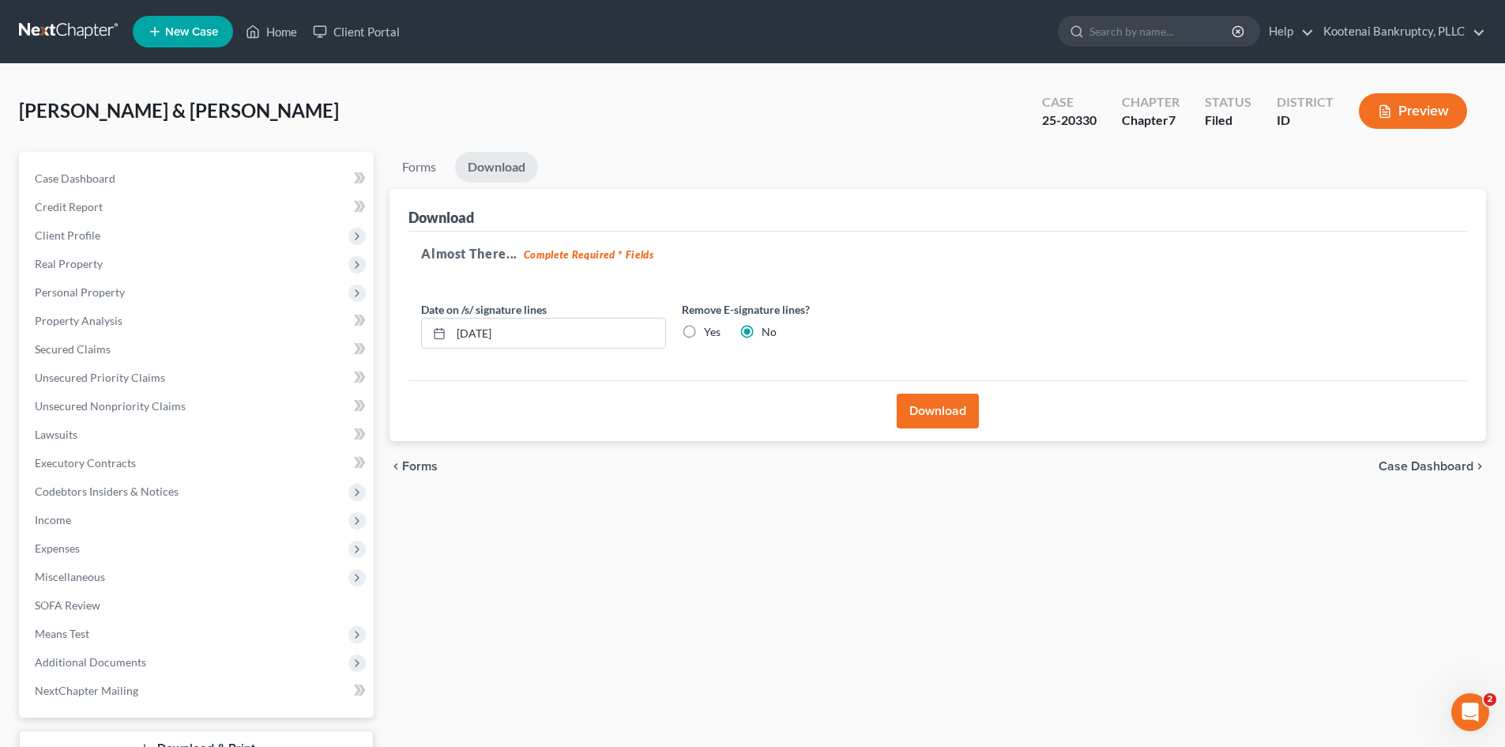
click at [944, 412] on button "Download" at bounding box center [938, 410] width 82 height 35
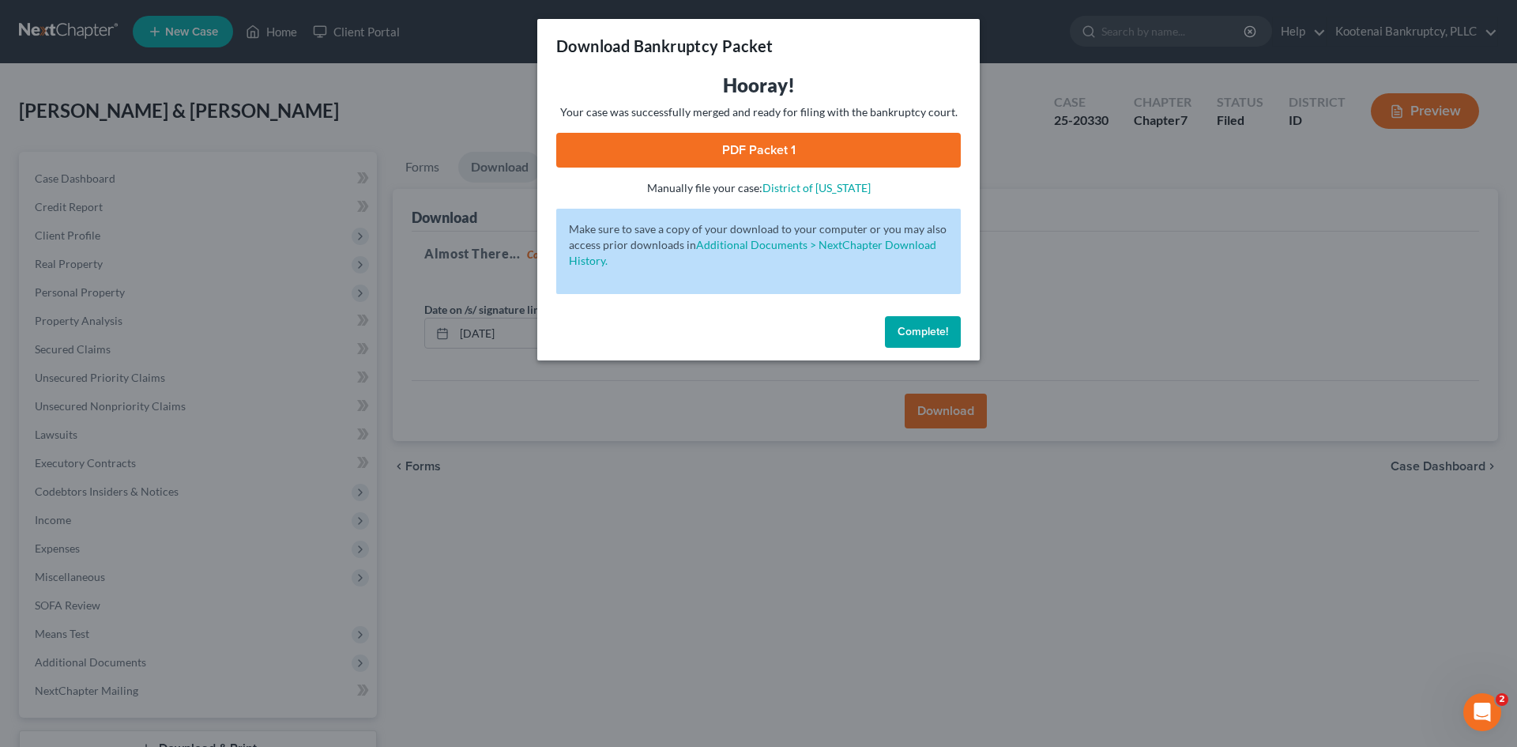
click at [713, 159] on link "PDF Packet 1" at bounding box center [758, 150] width 404 height 35
click at [931, 333] on span "Complete!" at bounding box center [922, 331] width 51 height 13
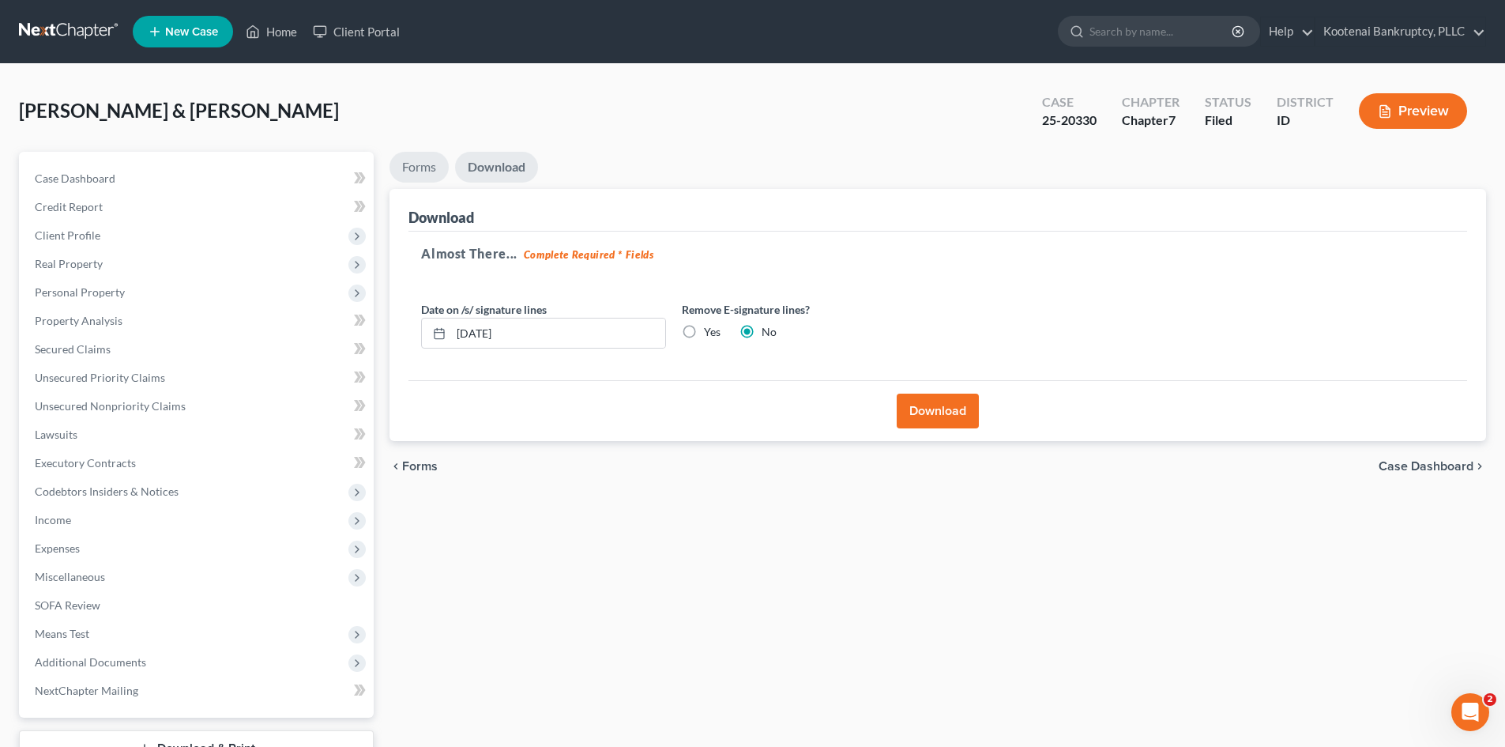
drag, startPoint x: 412, startPoint y: 156, endPoint x: 460, endPoint y: 172, distance: 50.0
click at [412, 157] on link "Forms" at bounding box center [418, 167] width 59 height 31
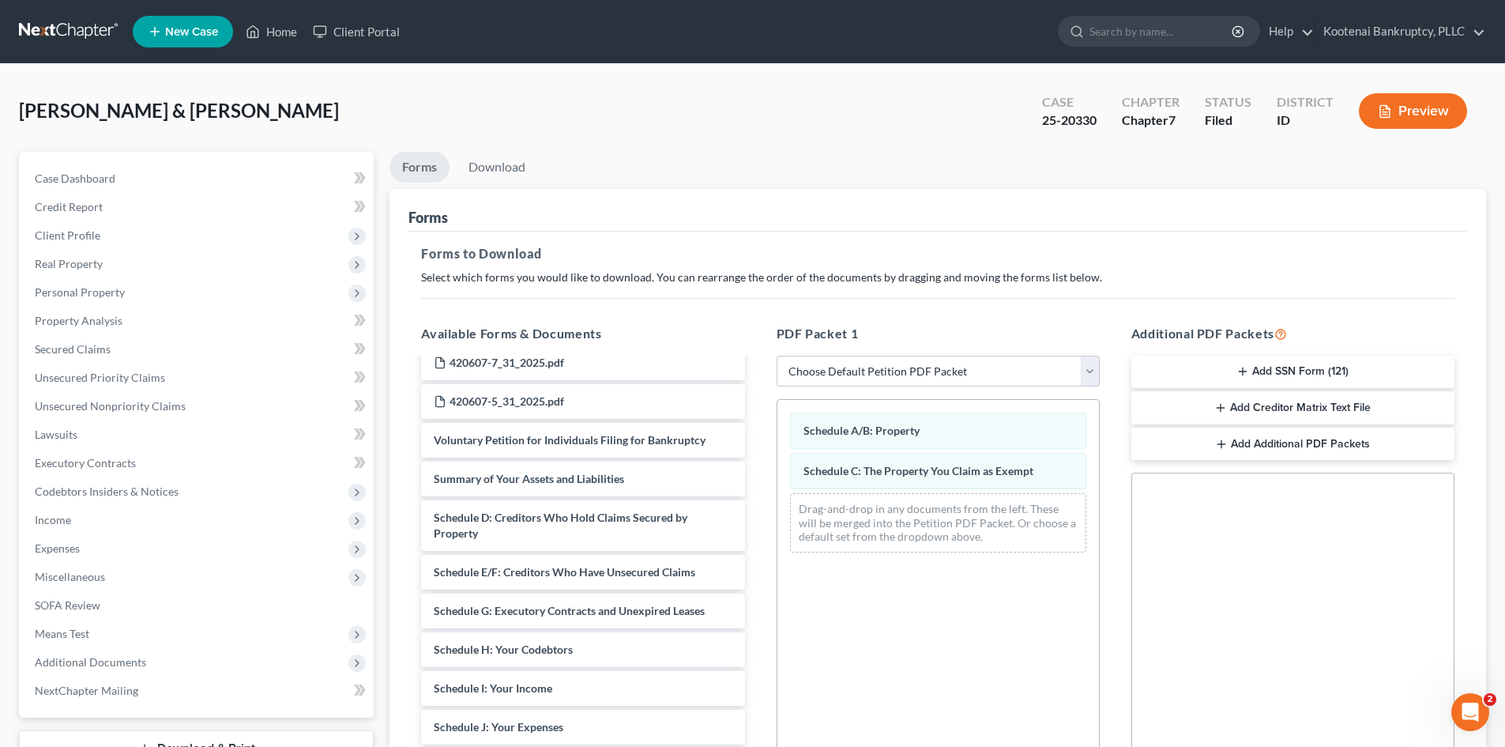
click at [932, 371] on select "Choose Default Petition PDF Packet Complete Bankruptcy Petition (all forms and …" at bounding box center [938, 372] width 323 height 32
select select "2"
click at [777, 356] on select "Choose Default Petition PDF Packet Complete Bankruptcy Petition (all forms and …" at bounding box center [938, 372] width 323 height 32
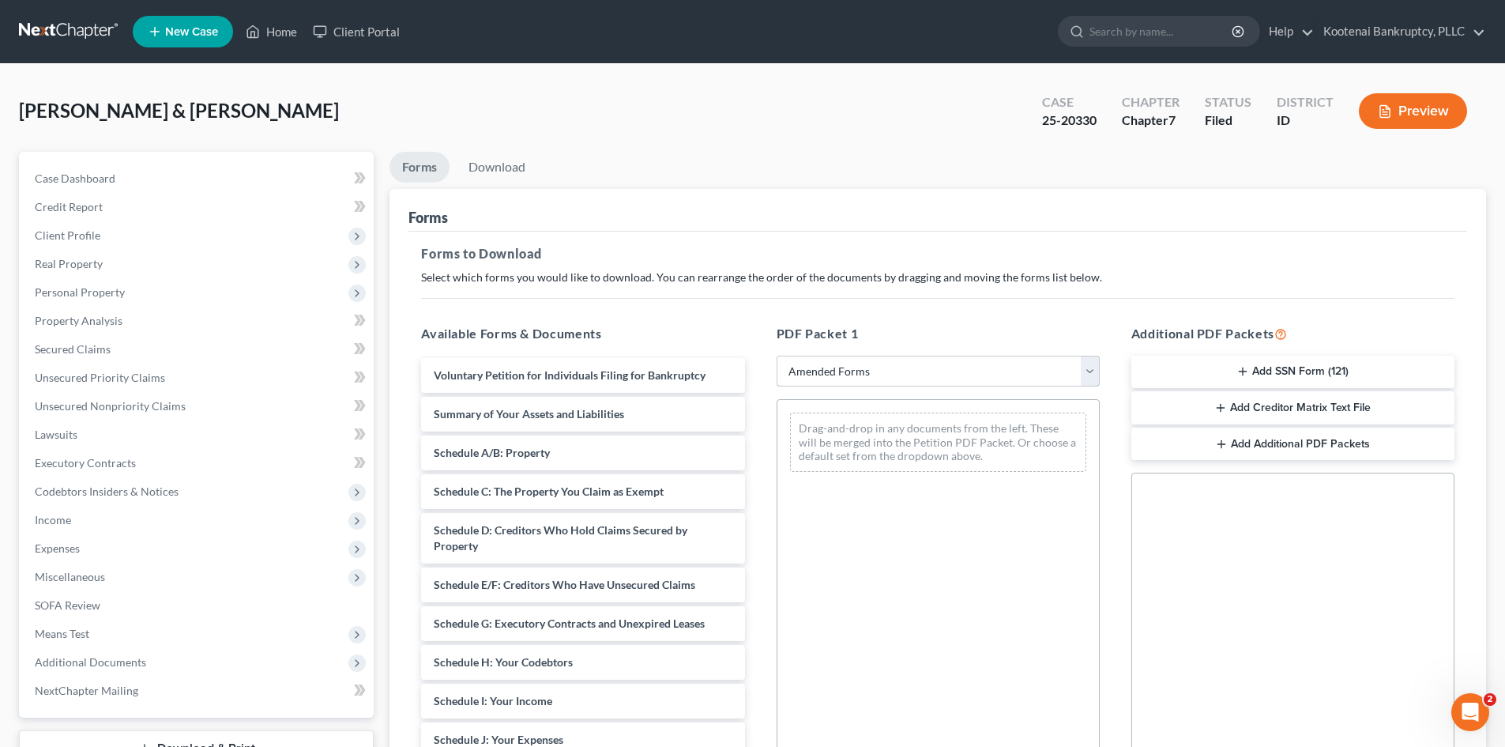
scroll to position [0, 0]
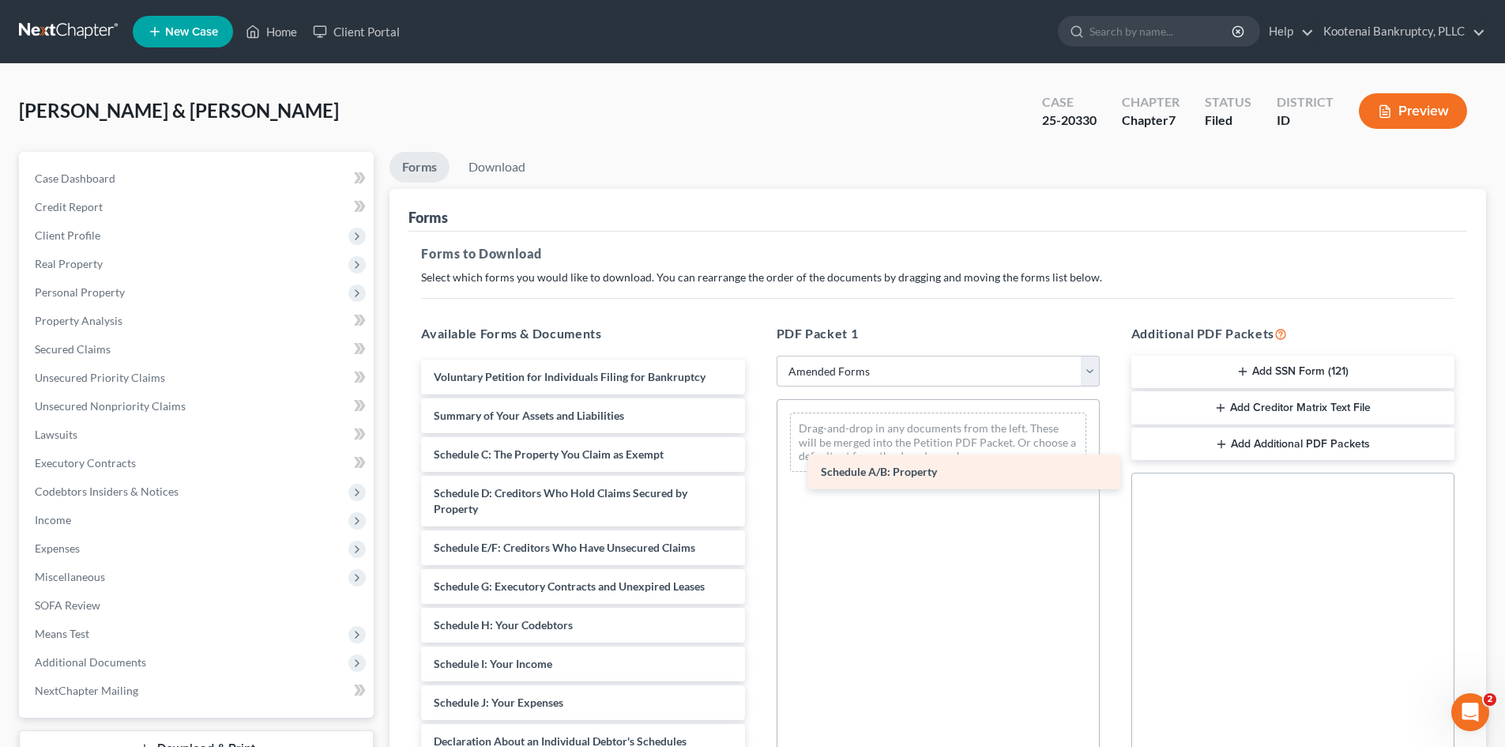
drag, startPoint x: 491, startPoint y: 454, endPoint x: 878, endPoint y: 472, distance: 387.5
click at [757, 472] on div "Schedule A/B: Property Voluntary Petition for Individuals Filing for Bankruptcy…" at bounding box center [582, 717] width 348 height 717
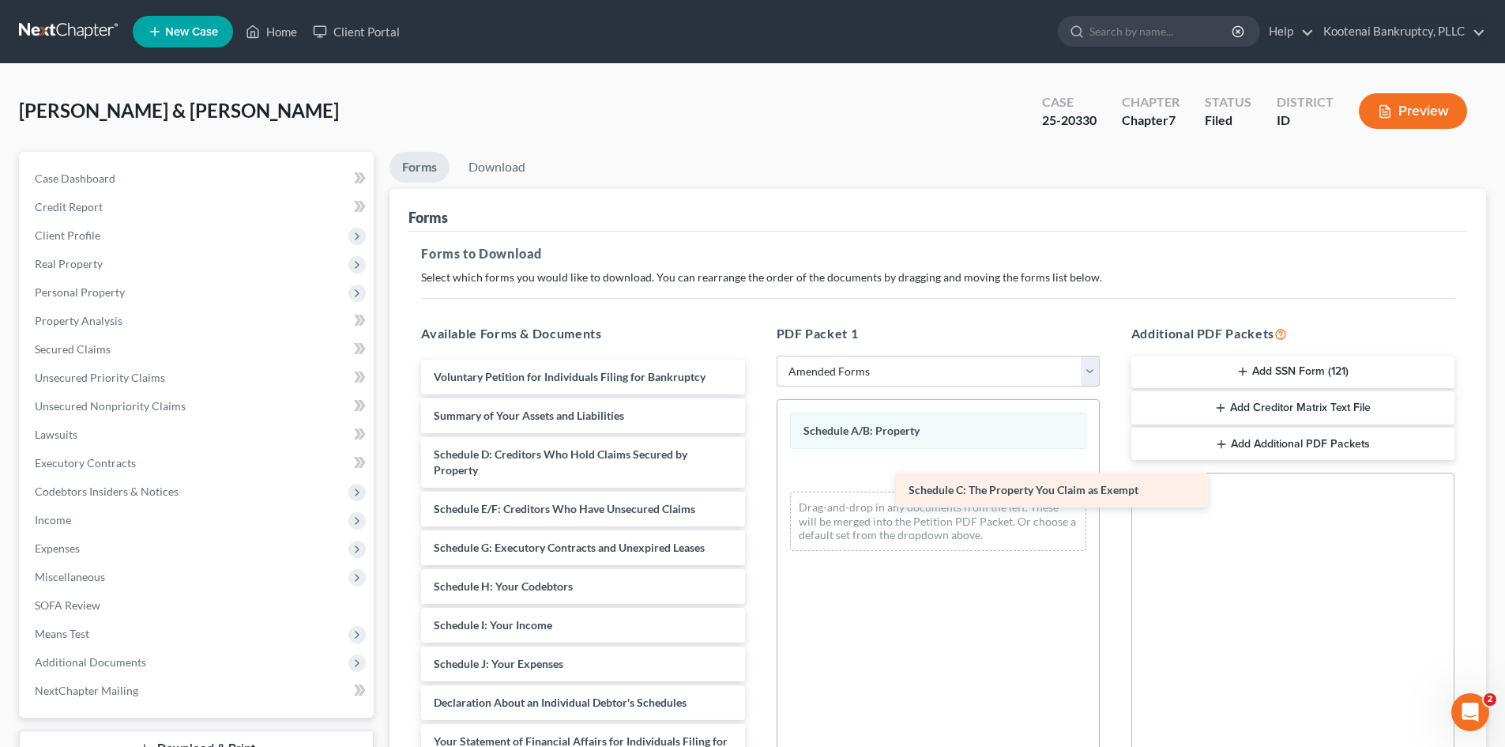
drag, startPoint x: 544, startPoint y: 453, endPoint x: 1019, endPoint y: 488, distance: 476.1
click at [757, 488] on div "Schedule C: The Property You Claim as Exempt Voluntary Petition for Individuals…" at bounding box center [582, 698] width 348 height 679
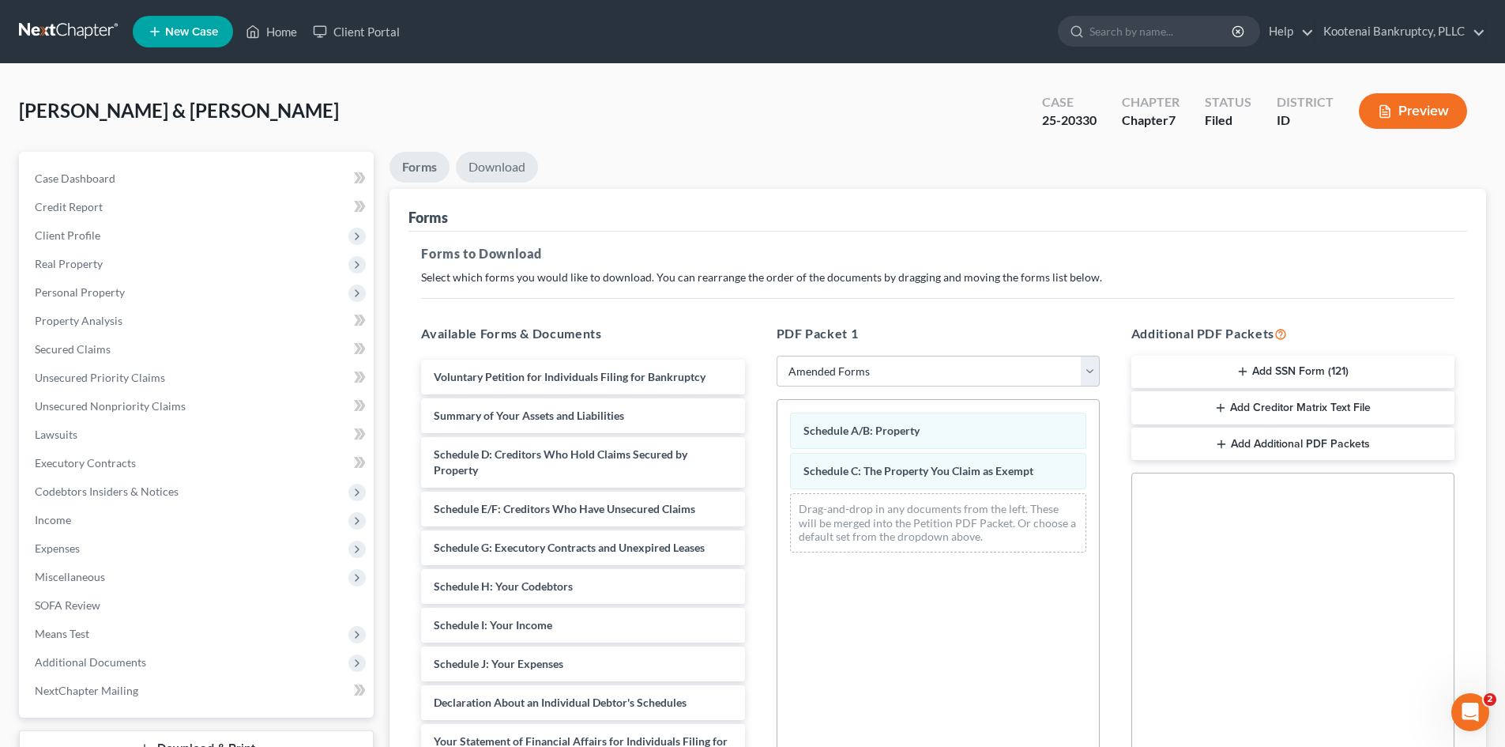
click at [487, 169] on link "Download" at bounding box center [497, 167] width 82 height 31
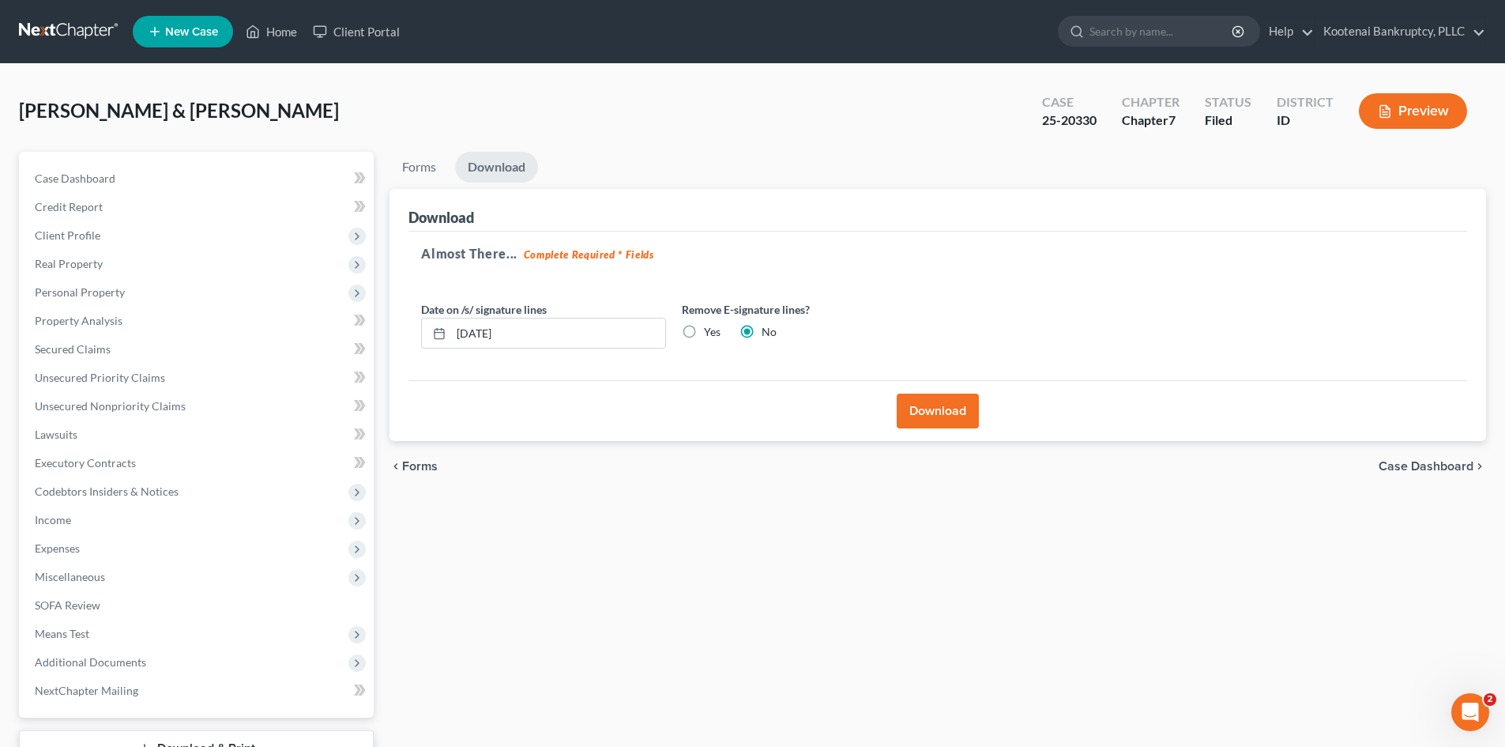
click at [925, 419] on button "Download" at bounding box center [938, 410] width 82 height 35
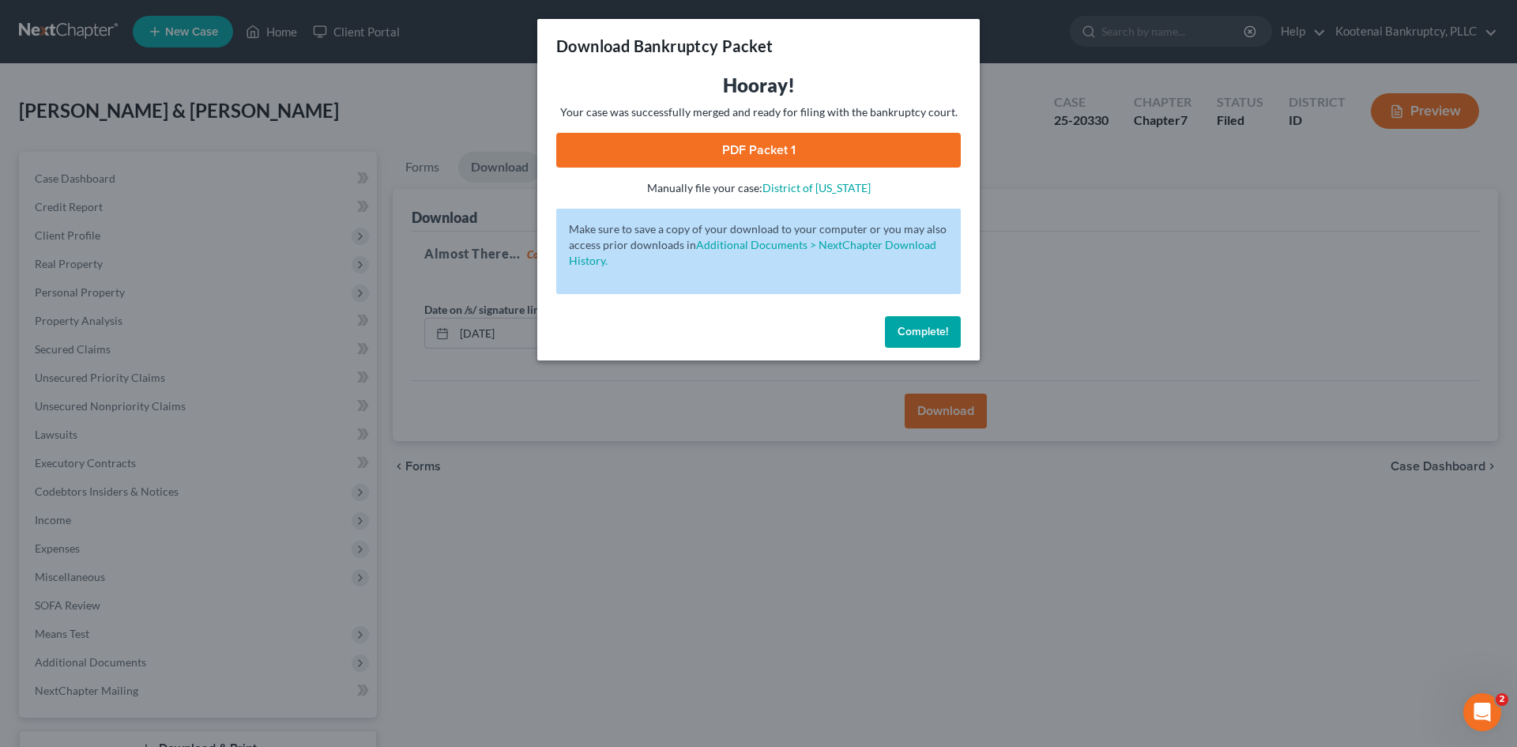
click at [740, 149] on link "PDF Packet 1" at bounding box center [758, 150] width 404 height 35
click at [901, 332] on span "Complete!" at bounding box center [922, 331] width 51 height 13
